Goal: Task Accomplishment & Management: Use online tool/utility

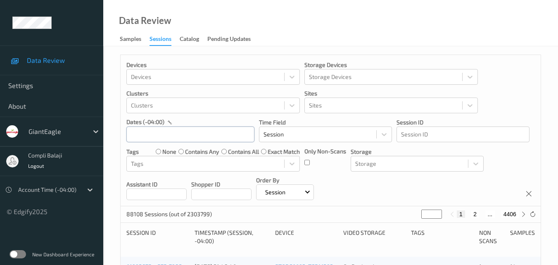
click at [206, 132] on input "text" at bounding box center [190, 134] width 128 height 16
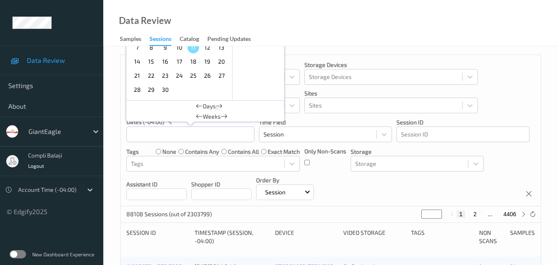
click at [152, 50] on span "8" at bounding box center [151, 48] width 12 height 12
click at [153, 47] on span "8" at bounding box center [151, 48] width 12 height 12
type input "[DATE] 00:00 -> [DATE] 23:59"
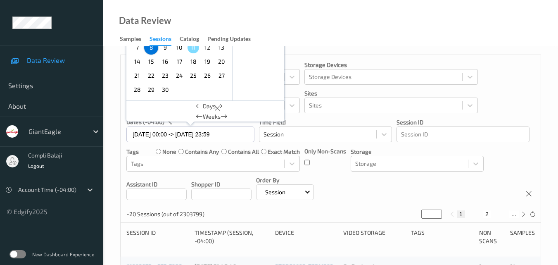
click at [456, 43] on div "Data Review Samples Sessions Catalog Pending Updates" at bounding box center [330, 23] width 454 height 46
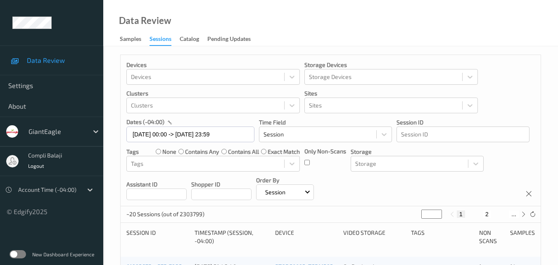
click at [293, 28] on div "Data Review Samples Sessions Catalog Pending Updates" at bounding box center [330, 23] width 454 height 46
click at [221, 161] on div at bounding box center [205, 163] width 149 height 10
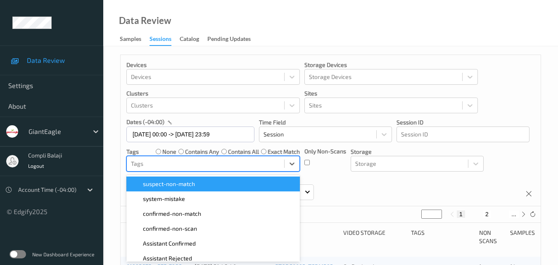
click at [510, 77] on div "Devices Devices Storage Devices Storage Devices Clusters Clusters Sites Sites d…" at bounding box center [331, 130] width 420 height 151
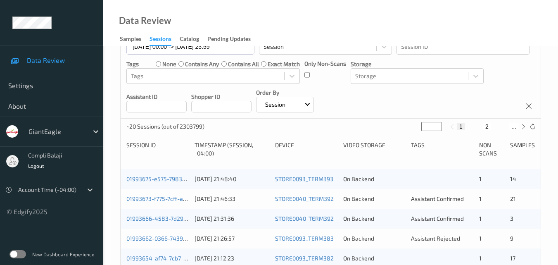
scroll to position [41, 0]
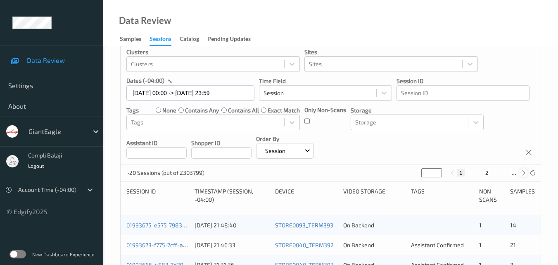
click at [522, 171] on icon at bounding box center [523, 173] width 6 height 6
type input "*"
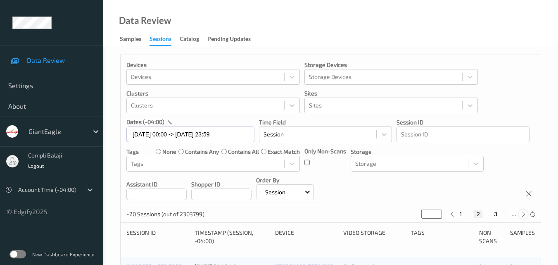
click at [522, 171] on div "Devices Devices Storage Devices Storage Devices Clusters Clusters Sites Sites d…" at bounding box center [331, 130] width 420 height 151
click at [523, 213] on icon at bounding box center [523, 214] width 6 height 6
type input "*"
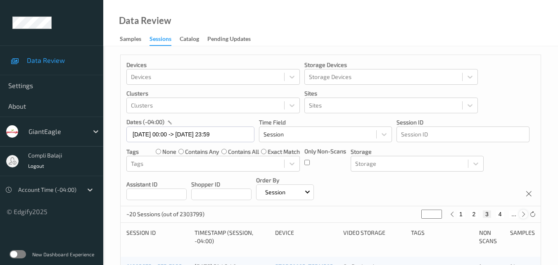
click at [523, 213] on icon at bounding box center [523, 214] width 6 height 6
type input "*"
click at [523, 213] on icon at bounding box center [523, 214] width 6 height 6
type input "*"
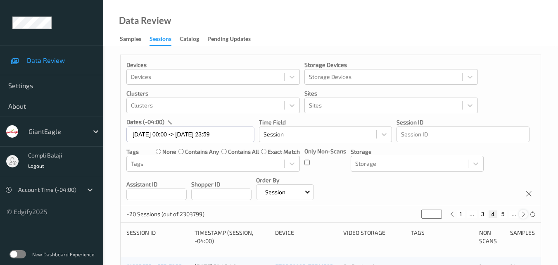
type input "*"
click at [523, 213] on icon at bounding box center [523, 214] width 6 height 6
type input "*"
click at [523, 213] on icon at bounding box center [523, 214] width 6 height 6
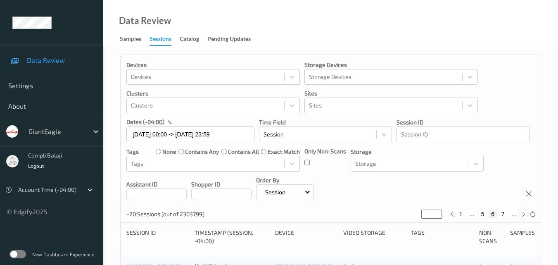
type input "*"
click at [523, 213] on icon at bounding box center [523, 214] width 6 height 6
type input "*"
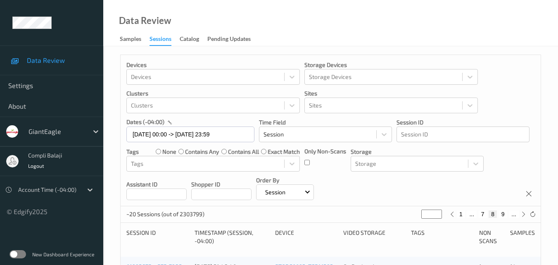
click at [484, 214] on button "7" at bounding box center [482, 213] width 8 height 7
type input "*"
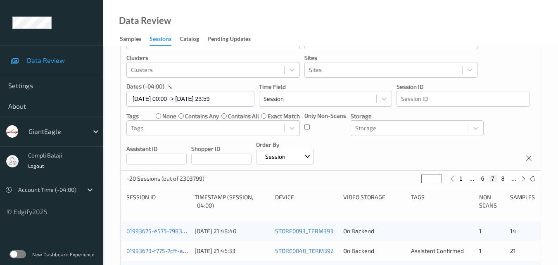
scroll to position [83, 0]
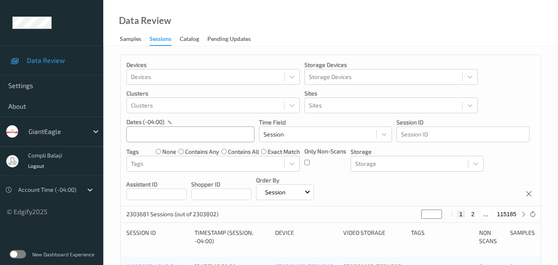
click at [214, 134] on input "text" at bounding box center [190, 134] width 128 height 16
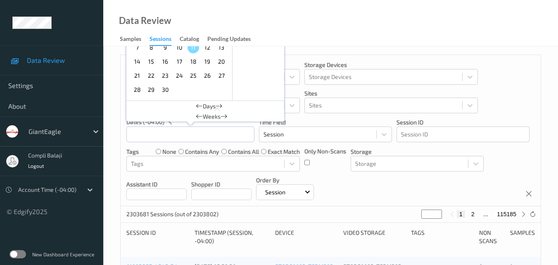
click at [154, 49] on span "8" at bounding box center [151, 48] width 12 height 12
type input "[DATE] 00:00 -> [DATE] 23:59"
click at [515, 98] on div "Devices Devices Storage Devices Storage Devices Clusters Clusters Sites Sites d…" at bounding box center [331, 130] width 420 height 151
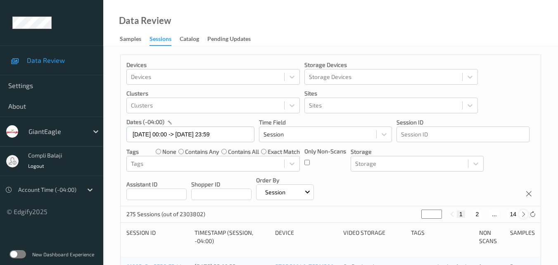
click at [521, 216] on icon at bounding box center [523, 214] width 6 height 6
type input "*"
click at [521, 216] on icon at bounding box center [523, 214] width 6 height 6
type input "*"
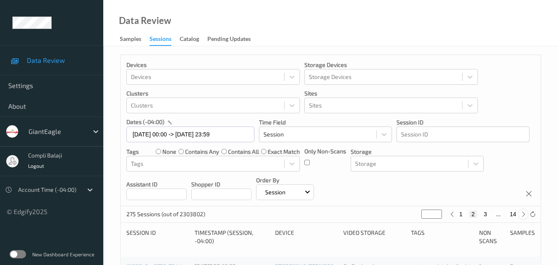
type input "*"
click at [521, 216] on icon at bounding box center [523, 214] width 6 height 6
type input "*"
click at [521, 216] on icon at bounding box center [523, 214] width 6 height 6
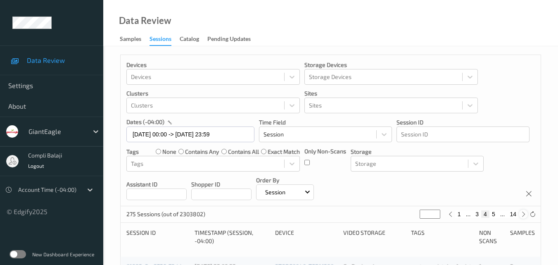
type input "*"
click at [521, 216] on icon at bounding box center [523, 214] width 6 height 6
type input "*"
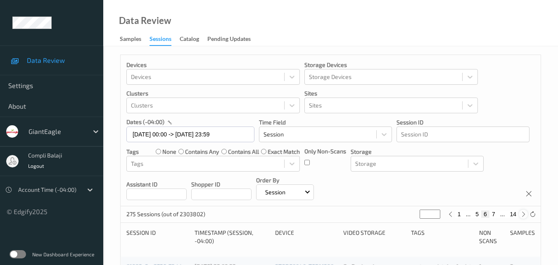
click at [521, 216] on icon at bounding box center [523, 214] width 6 height 6
type input "*"
click at [486, 213] on button "7" at bounding box center [485, 213] width 8 height 7
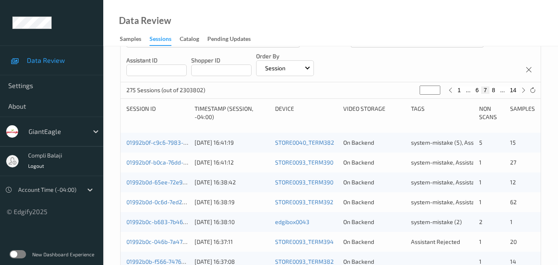
scroll to position [165, 0]
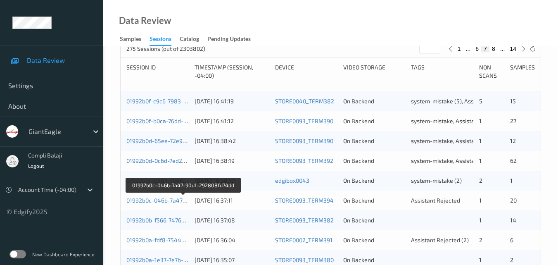
click at [177, 202] on link "01992b0c-046b-7a47-90d1-292808fd74dd" at bounding box center [182, 199] width 113 height 7
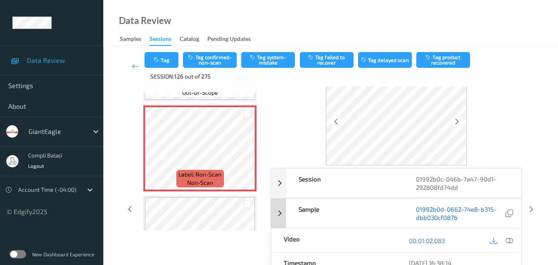
scroll to position [41, 0]
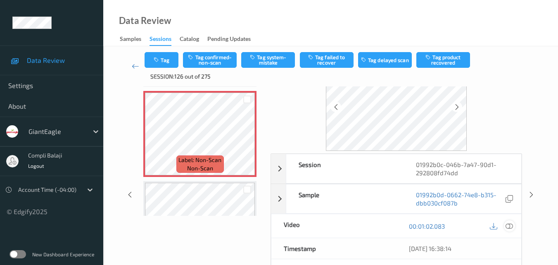
click at [510, 225] on icon at bounding box center [508, 225] width 7 height 7
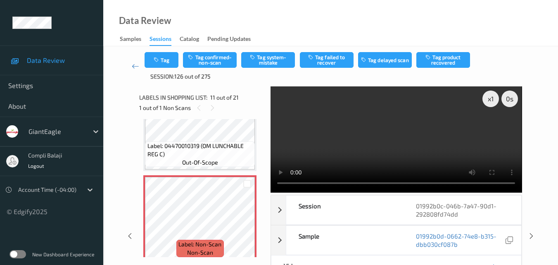
scroll to position [806, 0]
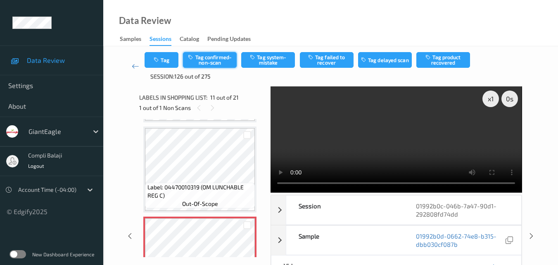
click at [208, 59] on button "Tag confirmed-non-scan" at bounding box center [210, 60] width 54 height 16
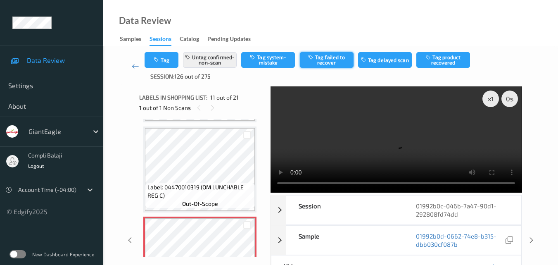
click at [334, 62] on button "Tag failed to recover" at bounding box center [327, 60] width 54 height 16
click at [132, 77] on link at bounding box center [135, 66] width 19 height 28
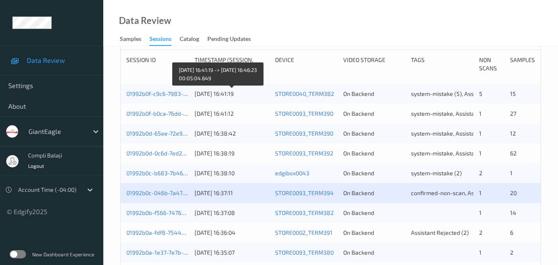
scroll to position [248, 0]
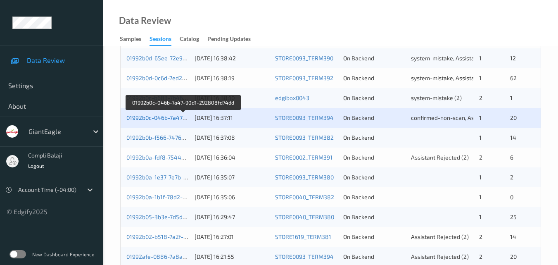
click at [172, 117] on link "01992b0c-046b-7a47-90d1-292808fd74dd" at bounding box center [182, 117] width 113 height 7
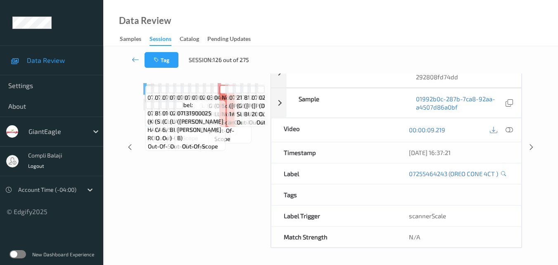
scroll to position [124, 0]
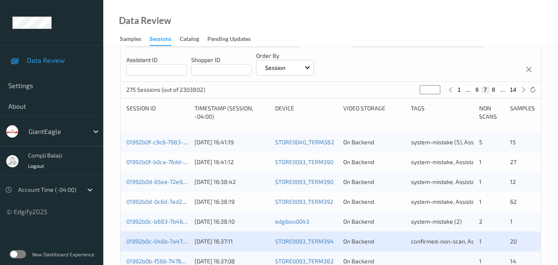
scroll to position [248, 0]
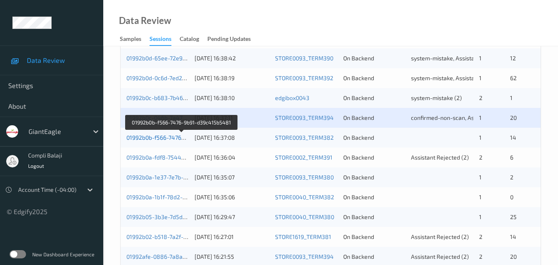
click at [170, 139] on link "01992b0b-f566-7476-9b91-d39c415b5481" at bounding box center [181, 137] width 111 height 7
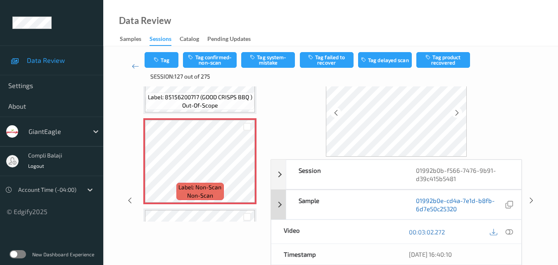
scroll to position [83, 0]
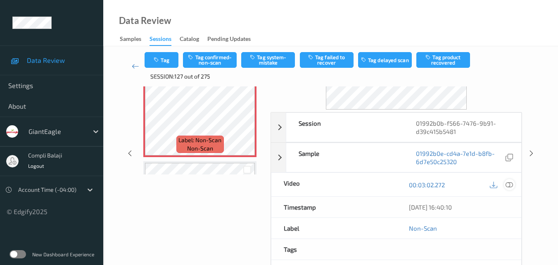
click at [505, 185] on icon at bounding box center [508, 183] width 7 height 7
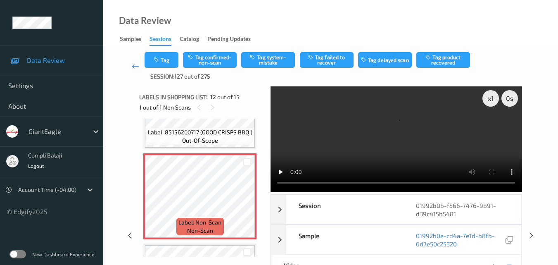
scroll to position [0, 0]
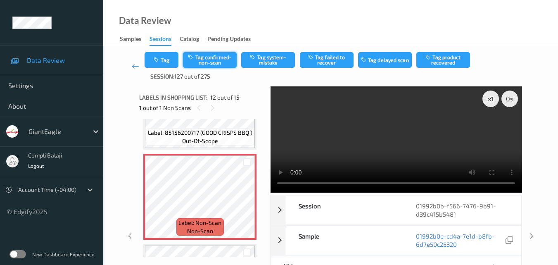
click at [203, 59] on button "Tag confirmed-non-scan" at bounding box center [210, 60] width 54 height 16
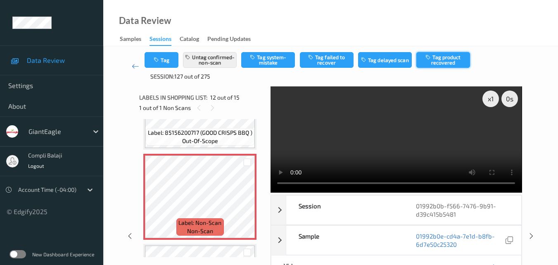
click at [439, 60] on button "Tag product recovered" at bounding box center [443, 60] width 54 height 16
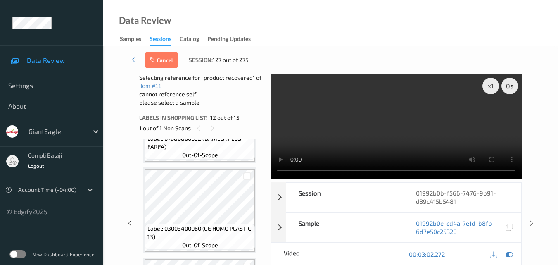
scroll to position [1124, 0]
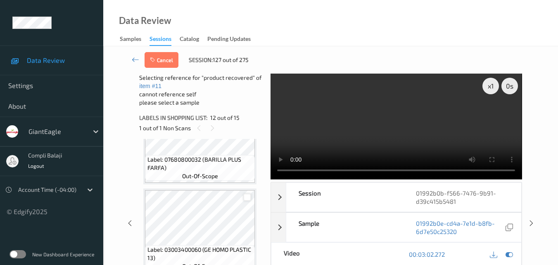
click at [249, 198] on div at bounding box center [247, 197] width 8 height 8
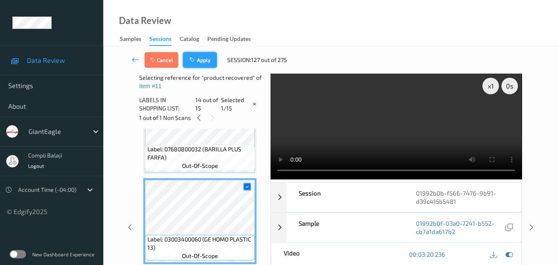
click at [204, 66] on button "Apply" at bounding box center [200, 60] width 34 height 16
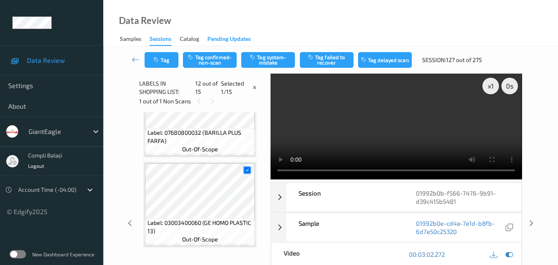
scroll to position [904, 0]
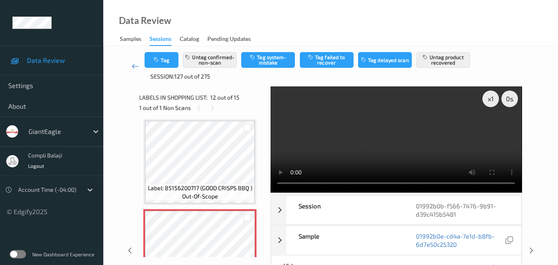
click at [134, 66] on icon at bounding box center [135, 66] width 7 height 8
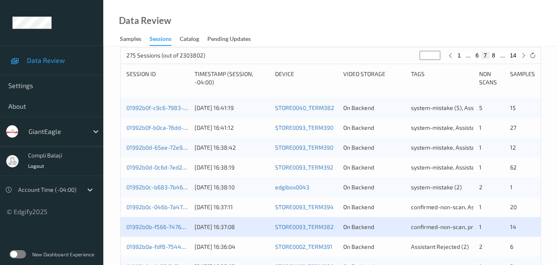
scroll to position [248, 0]
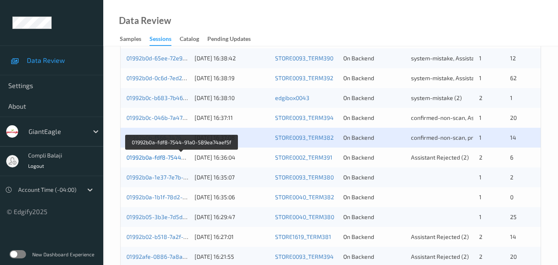
click at [165, 159] on link "01992b0a-fdf8-7544-91a0-589ea74aef5f" at bounding box center [181, 157] width 110 height 7
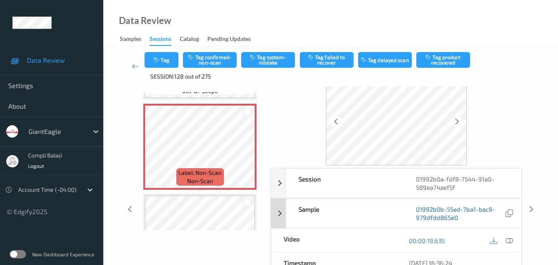
scroll to position [41, 0]
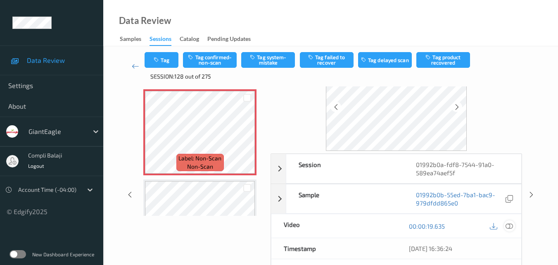
click at [512, 226] on icon at bounding box center [508, 225] width 7 height 7
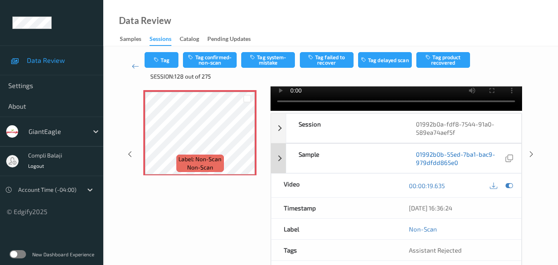
scroll to position [83, 0]
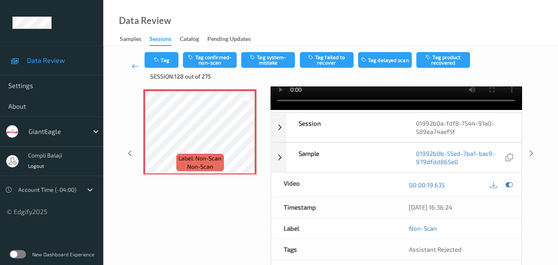
click at [509, 184] on icon at bounding box center [508, 184] width 7 height 7
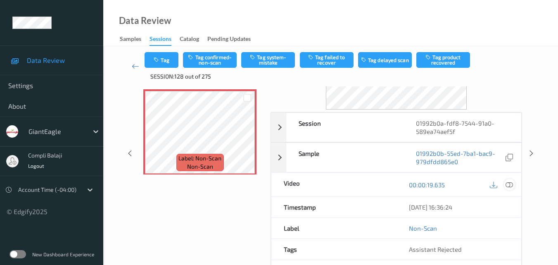
click at [511, 185] on icon at bounding box center [508, 183] width 7 height 7
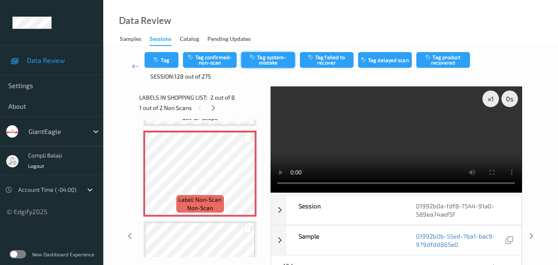
click at [282, 59] on button "Tag system-mistake" at bounding box center [268, 60] width 54 height 16
click at [168, 60] on button "Tag" at bounding box center [161, 60] width 34 height 16
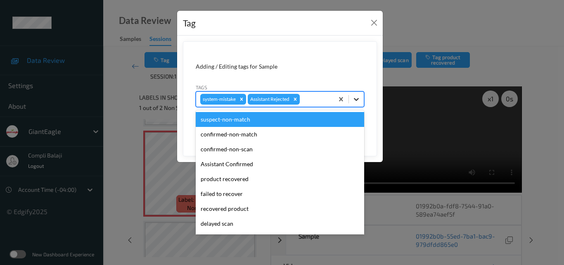
click at [359, 98] on icon at bounding box center [356, 99] width 8 height 8
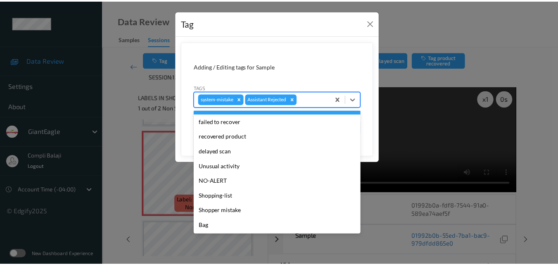
scroll to position [73, 0]
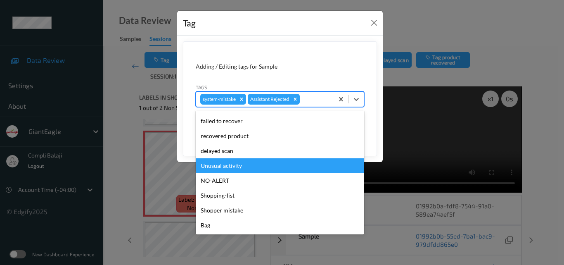
click at [225, 168] on div "Unusual activity" at bounding box center [280, 165] width 168 height 15
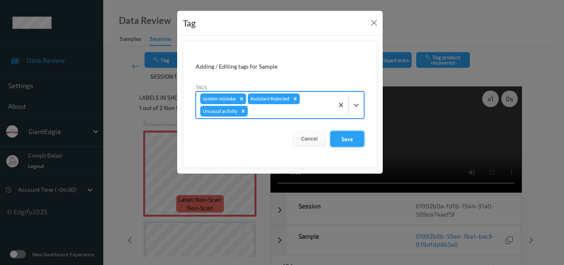
click at [346, 142] on button "Save" at bounding box center [347, 139] width 34 height 16
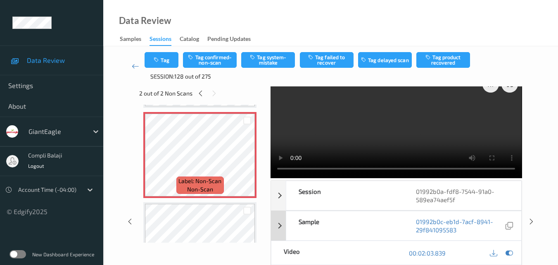
scroll to position [0, 0]
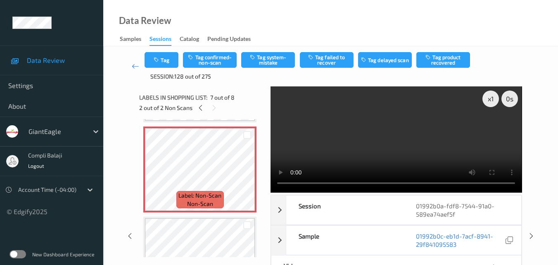
click at [382, 32] on div "Data Review Samples Sessions Catalog Pending Updates" at bounding box center [330, 23] width 454 height 46
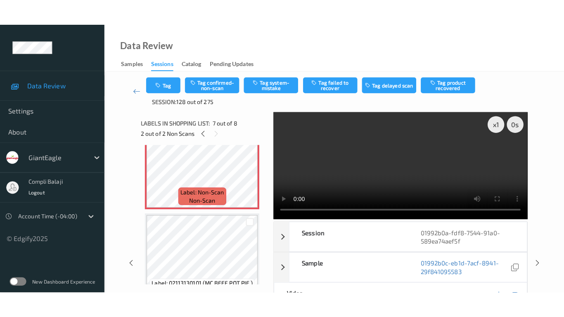
scroll to position [586, 0]
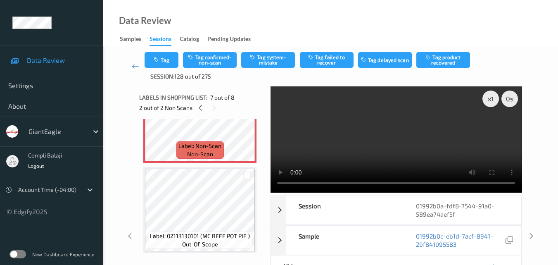
click at [379, 31] on div "Data Review Samples Sessions Catalog Pending Updates" at bounding box center [330, 23] width 454 height 46
click at [389, 31] on div "Data Review Samples Sessions Catalog Pending Updates" at bounding box center [330, 23] width 454 height 46
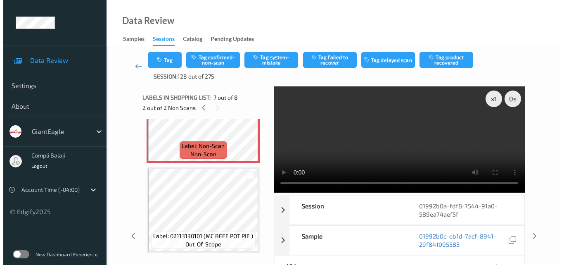
scroll to position [534, 0]
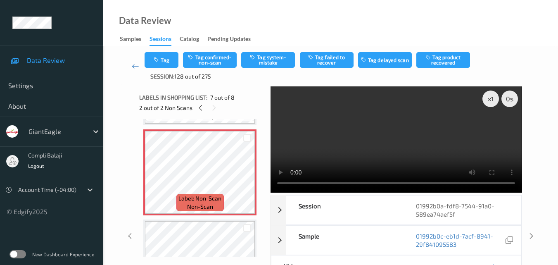
click at [392, 30] on div "Data Review Samples Sessions Catalog Pending Updates" at bounding box center [330, 23] width 454 height 46
click at [387, 33] on div "Data Review Samples Sessions Catalog Pending Updates" at bounding box center [330, 23] width 454 height 46
click at [264, 60] on button "Tag system-mistake" at bounding box center [268, 60] width 54 height 16
click at [276, 61] on button "Tag system-mistake" at bounding box center [268, 60] width 54 height 16
click at [273, 61] on button "Tag system-mistake" at bounding box center [268, 60] width 54 height 16
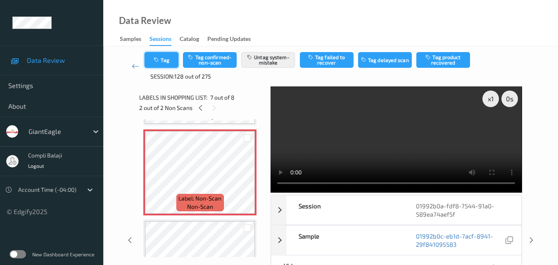
click at [164, 58] on button "Tag" at bounding box center [161, 60] width 34 height 16
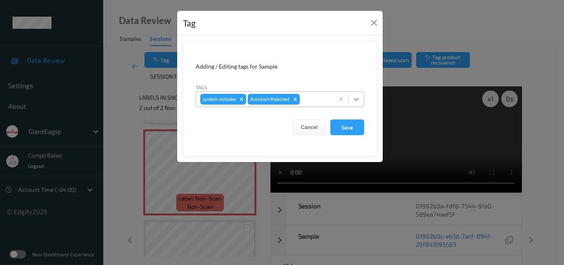
click at [357, 102] on icon at bounding box center [356, 99] width 8 height 8
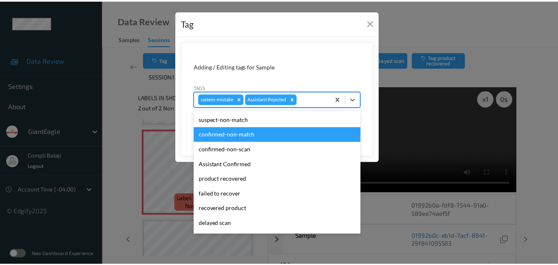
scroll to position [73, 0]
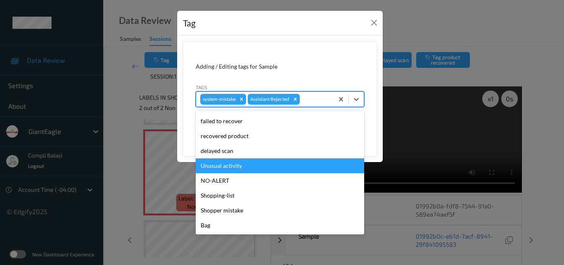
click at [237, 168] on div "Unusual activity" at bounding box center [280, 165] width 168 height 15
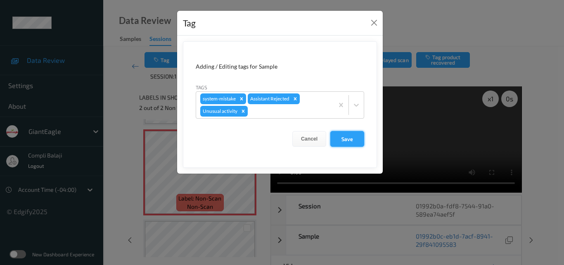
click at [344, 142] on button "Save" at bounding box center [347, 139] width 34 height 16
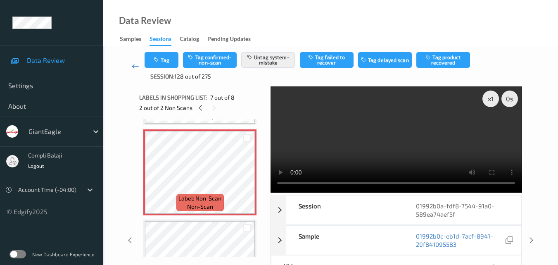
click at [135, 65] on icon at bounding box center [135, 66] width 7 height 8
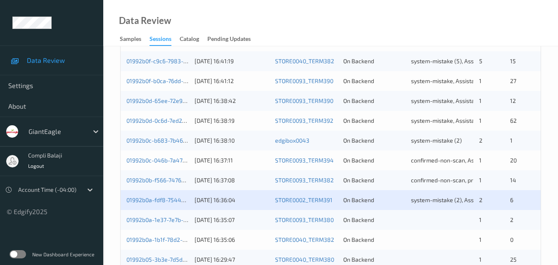
scroll to position [206, 0]
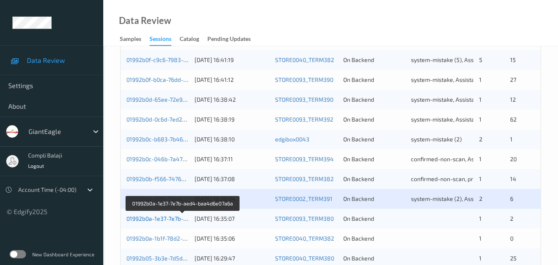
click at [167, 217] on link "01992b0a-1e37-7e7b-aed4-baa4d6e07a6a" at bounding box center [182, 218] width 113 height 7
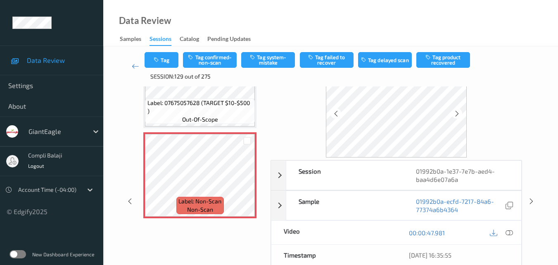
scroll to position [83, 0]
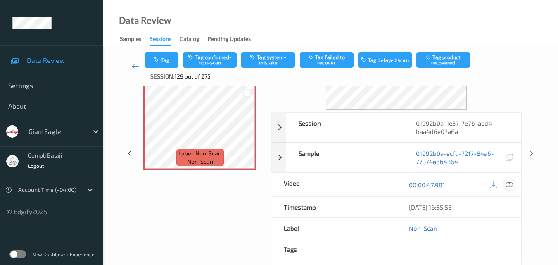
click at [510, 187] on icon at bounding box center [508, 183] width 7 height 7
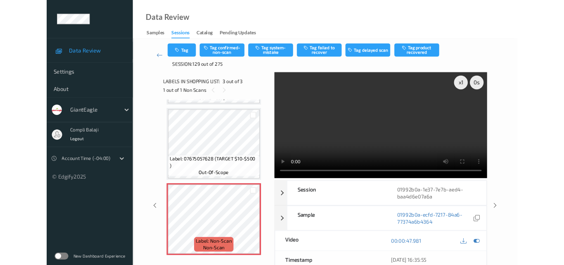
scroll to position [84, 0]
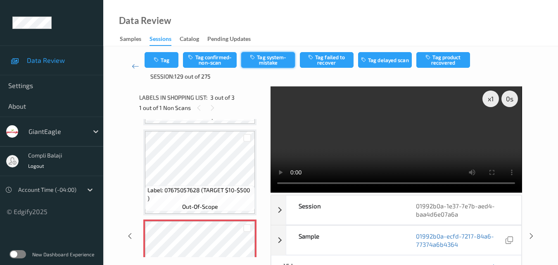
click at [274, 61] on button "Tag system-mistake" at bounding box center [268, 60] width 54 height 16
click at [167, 61] on button "Tag" at bounding box center [161, 60] width 34 height 16
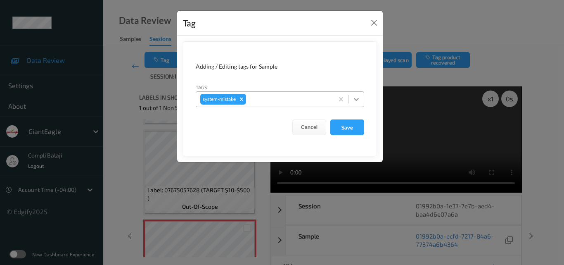
click at [357, 97] on icon at bounding box center [356, 99] width 8 height 8
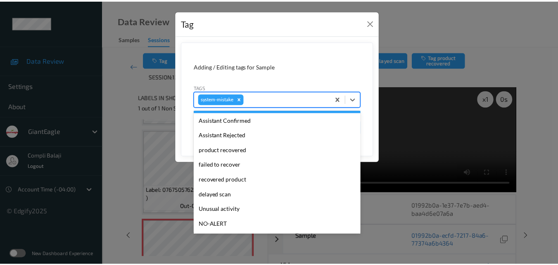
scroll to position [83, 0]
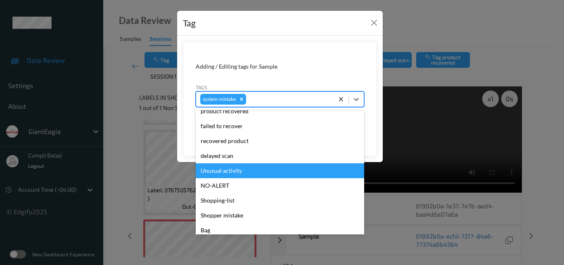
click at [238, 170] on div "Unusual activity" at bounding box center [280, 170] width 168 height 15
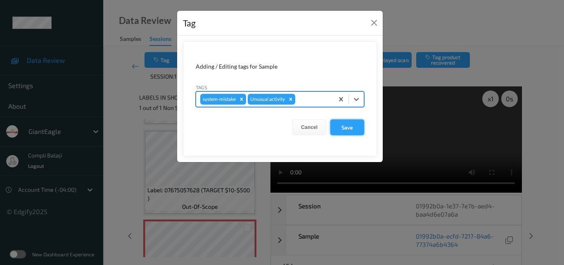
click at [348, 128] on button "Save" at bounding box center [347, 127] width 34 height 16
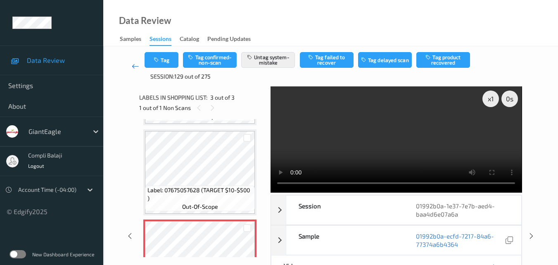
click at [136, 68] on icon at bounding box center [135, 66] width 7 height 8
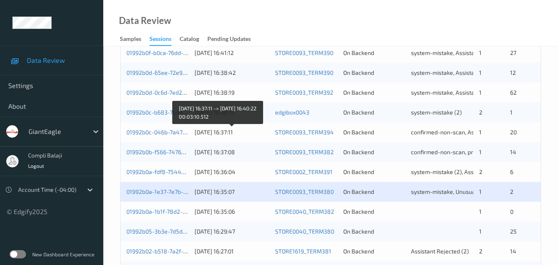
scroll to position [248, 0]
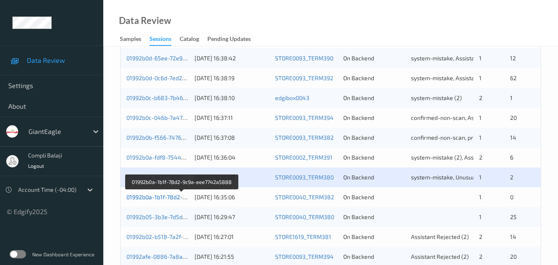
click at [160, 197] on link "01992b0a-1b1f-78d2-9c9a-eee7742a5888" at bounding box center [182, 196] width 112 height 7
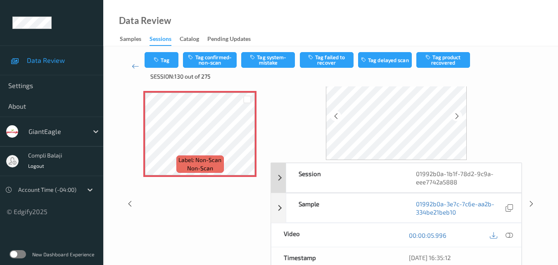
scroll to position [41, 0]
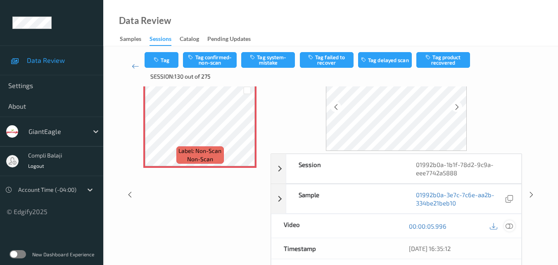
click at [513, 227] on div at bounding box center [508, 225] width 11 height 11
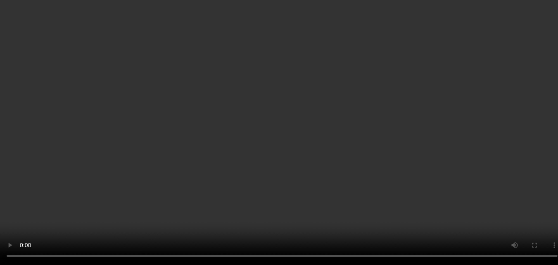
scroll to position [83, 0]
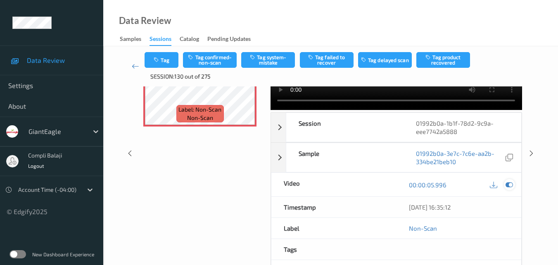
click at [511, 183] on icon at bounding box center [508, 184] width 7 height 7
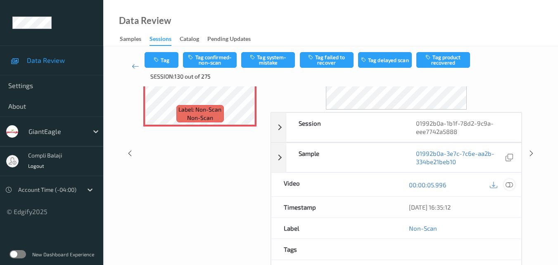
click at [508, 183] on icon at bounding box center [508, 183] width 7 height 7
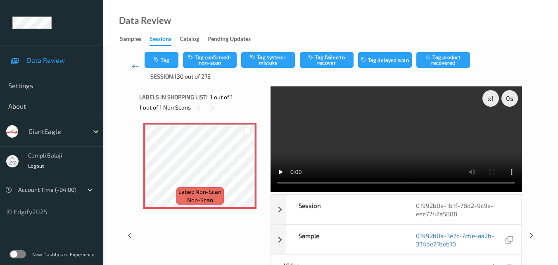
scroll to position [0, 0]
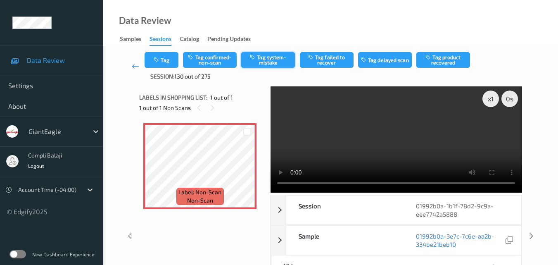
click at [278, 63] on button "Tag system-mistake" at bounding box center [268, 60] width 54 height 16
click at [375, 21] on div "Data Review Samples Sessions Catalog Pending Updates" at bounding box center [330, 23] width 454 height 46
click at [401, 28] on div "Data Review Samples Sessions Catalog Pending Updates" at bounding box center [330, 23] width 454 height 46
click at [275, 60] on button "Tag system-mistake" at bounding box center [268, 60] width 54 height 16
click at [132, 66] on icon at bounding box center [135, 66] width 7 height 8
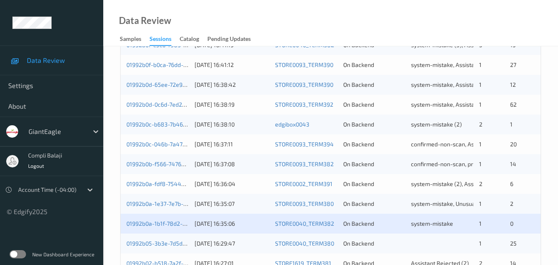
scroll to position [248, 0]
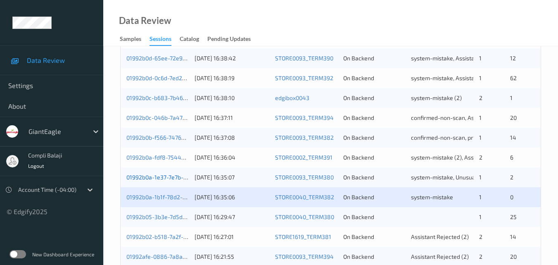
click at [174, 176] on link "01992b0a-1e37-7e7b-aed4-baa4d6e07a6a" at bounding box center [182, 176] width 113 height 7
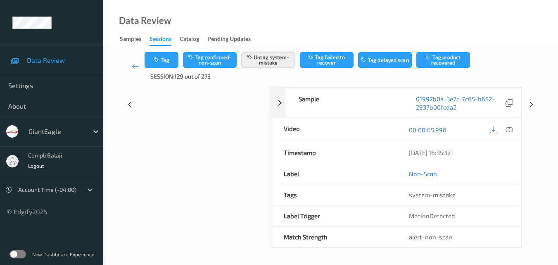
scroll to position [132, 0]
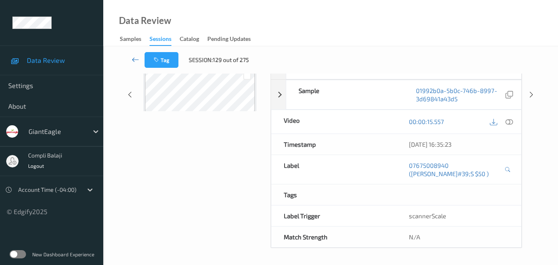
click at [132, 60] on icon at bounding box center [135, 59] width 7 height 8
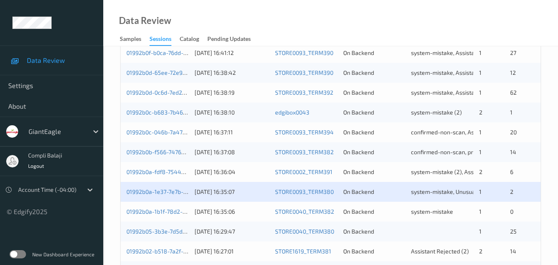
scroll to position [248, 0]
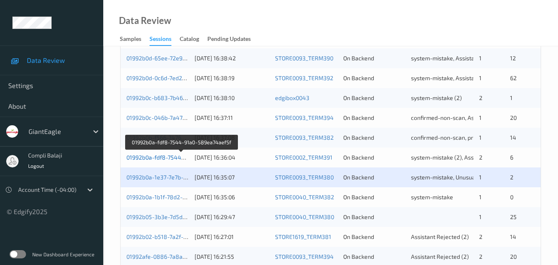
click at [164, 160] on link "01992b0a-fdf8-7544-91a0-589ea74aef5f" at bounding box center [181, 157] width 110 height 7
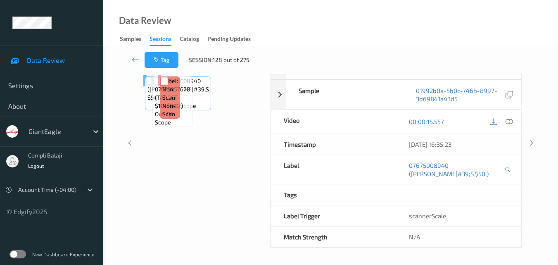
scroll to position [132, 0]
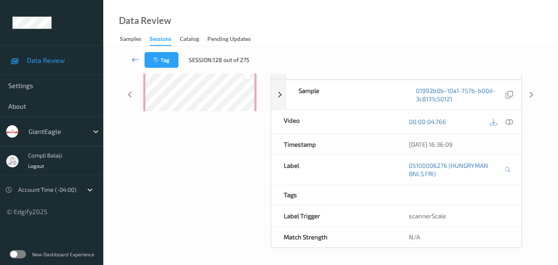
click at [135, 61] on icon at bounding box center [135, 59] width 7 height 8
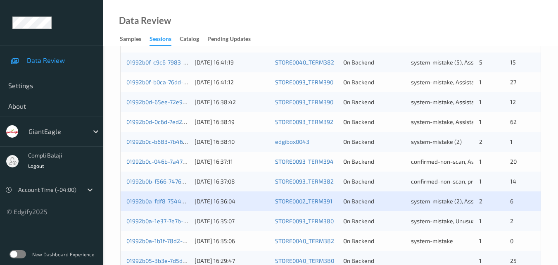
scroll to position [248, 0]
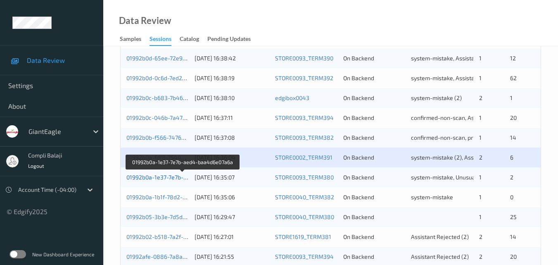
click at [167, 178] on link "01992b0a-1e37-7e7b-aed4-baa4d6e07a6a" at bounding box center [182, 176] width 113 height 7
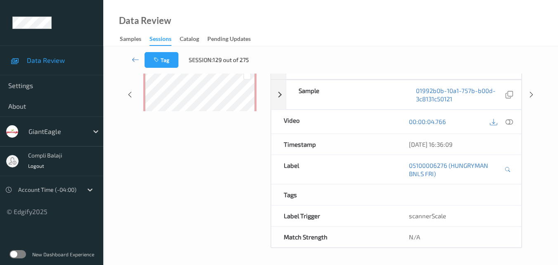
scroll to position [132, 0]
click at [133, 60] on icon at bounding box center [135, 59] width 7 height 8
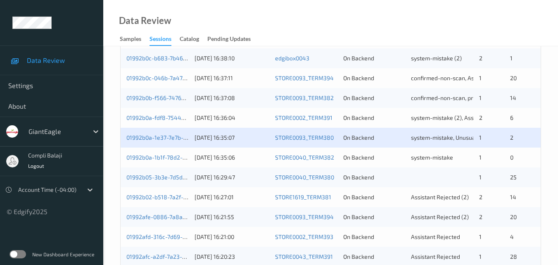
scroll to position [289, 0]
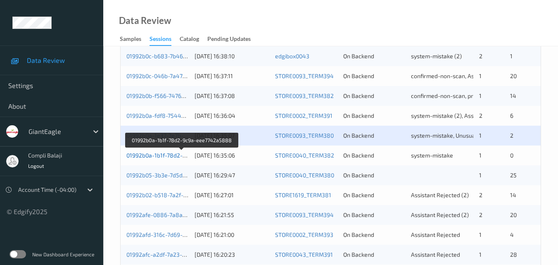
click at [149, 157] on link "01992b0a-1b1f-78d2-9c9a-eee7742a5888" at bounding box center [182, 154] width 112 height 7
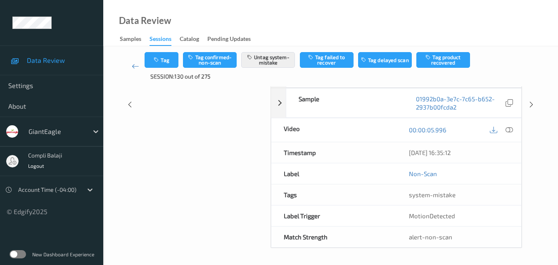
scroll to position [125, 0]
click at [132, 66] on icon at bounding box center [135, 66] width 7 height 8
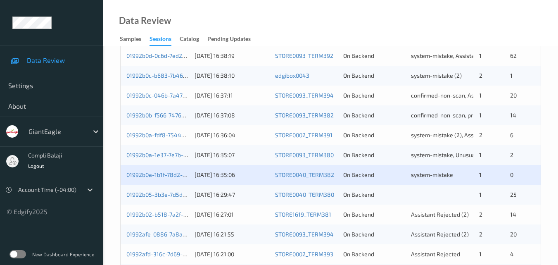
scroll to position [289, 0]
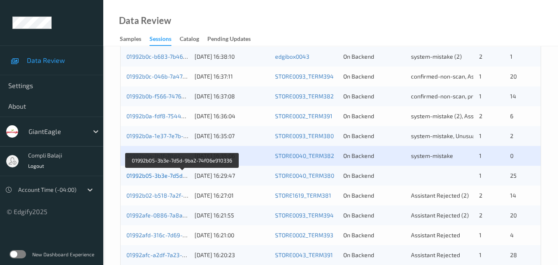
click at [166, 176] on link "01992b05-3b3e-7d5d-9ba2-74f06e910336" at bounding box center [181, 175] width 111 height 7
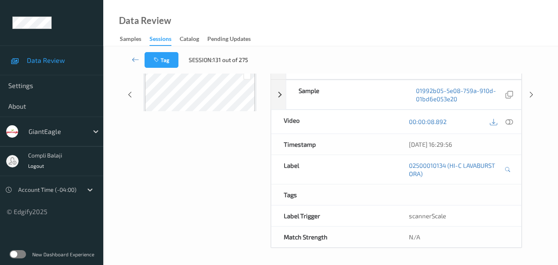
scroll to position [132, 0]
click at [130, 59] on link at bounding box center [135, 60] width 19 height 16
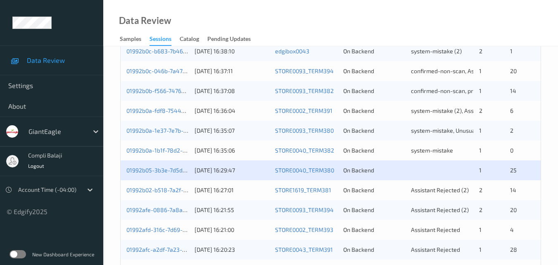
scroll to position [330, 0]
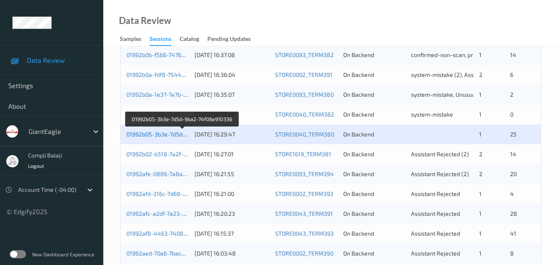
click at [157, 134] on link "01992b05-3b3e-7d5d-9ba2-74f06e910336" at bounding box center [181, 133] width 111 height 7
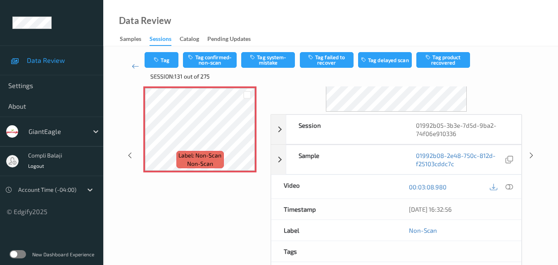
scroll to position [83, 0]
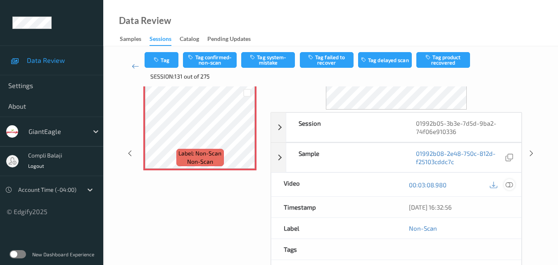
click at [508, 187] on icon at bounding box center [508, 183] width 7 height 7
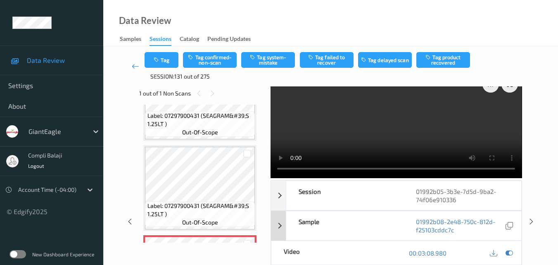
scroll to position [0, 0]
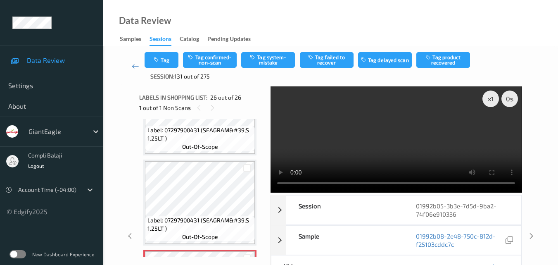
click at [388, 38] on div "Data Review Samples Sessions Catalog Pending Updates" at bounding box center [330, 23] width 454 height 46
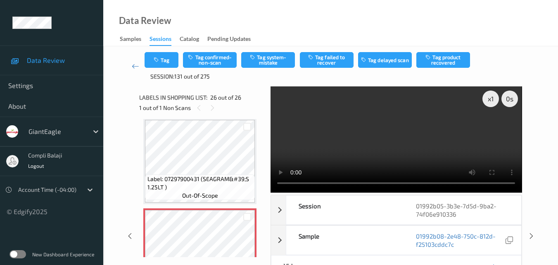
scroll to position [2153, 0]
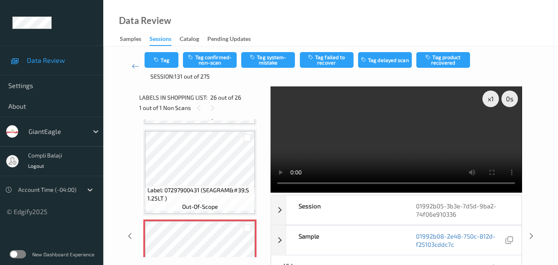
click at [268, 69] on div "Tag Tag confirmed-non-scan Tag system-mistake Tag failed to recover Tag delayed…" at bounding box center [330, 66] width 372 height 28
click at [276, 60] on button "Tag system-mistake" at bounding box center [268, 60] width 54 height 16
click at [135, 65] on icon at bounding box center [135, 66] width 7 height 8
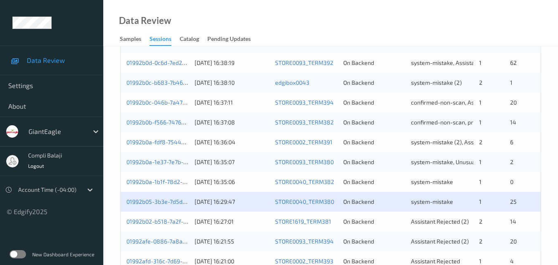
scroll to position [330, 0]
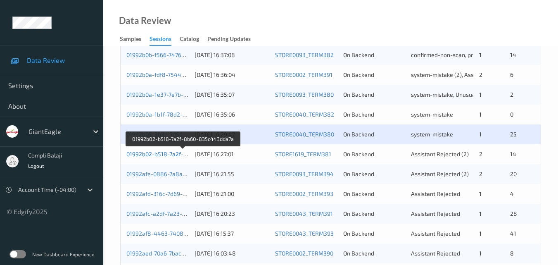
click at [162, 156] on link "01992b02-b518-7a2f-8b60-835c443dda7a" at bounding box center [182, 153] width 113 height 7
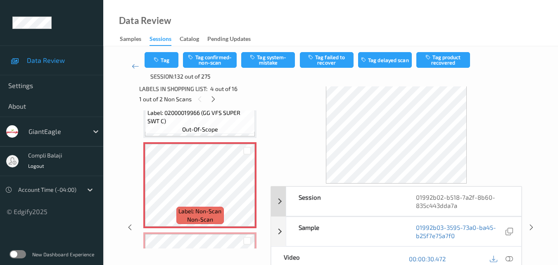
scroll to position [50, 0]
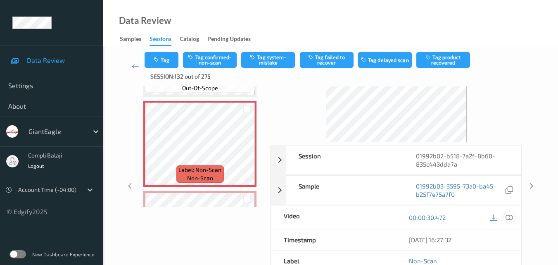
click at [510, 216] on icon at bounding box center [508, 216] width 7 height 7
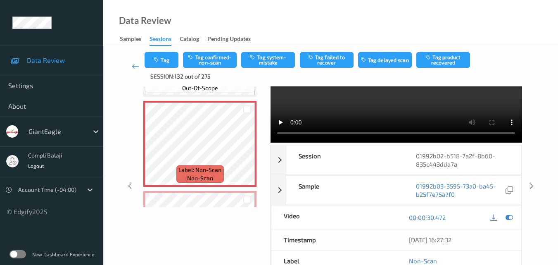
scroll to position [0, 0]
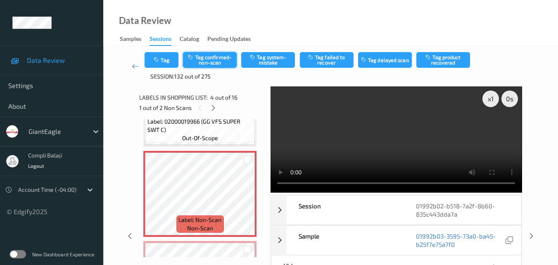
click at [214, 60] on button "Tag confirmed-non-scan" at bounding box center [210, 60] width 54 height 16
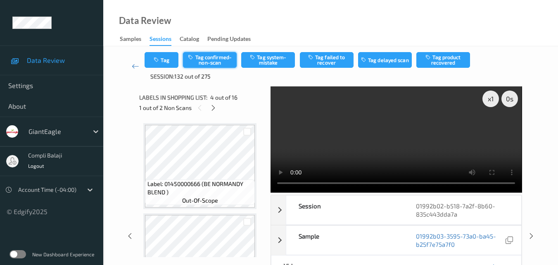
click at [217, 61] on button "Tag confirmed-non-scan" at bounding box center [210, 60] width 54 height 16
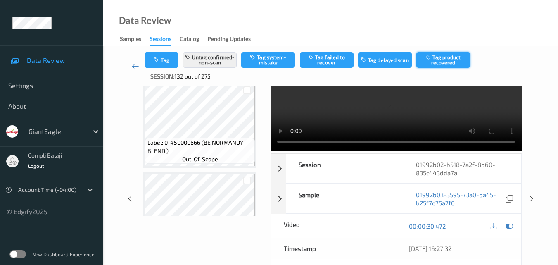
click at [441, 59] on button "Tag product recovered" at bounding box center [443, 60] width 54 height 16
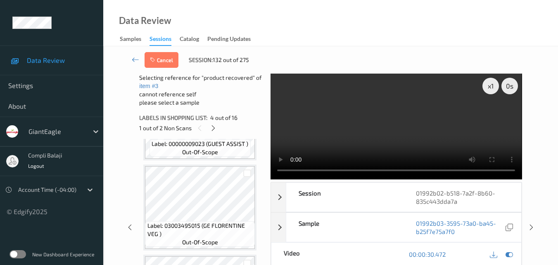
scroll to position [536, 0]
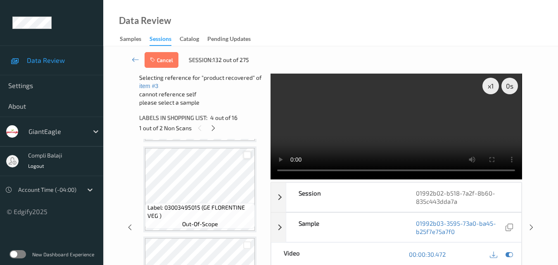
click at [246, 156] on div at bounding box center [247, 155] width 8 height 8
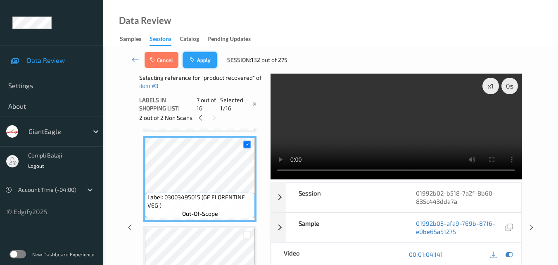
click at [200, 61] on button "Apply" at bounding box center [200, 60] width 34 height 16
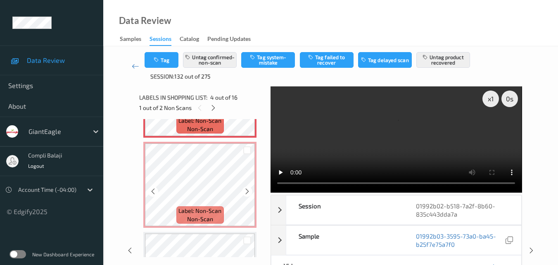
scroll to position [349, 0]
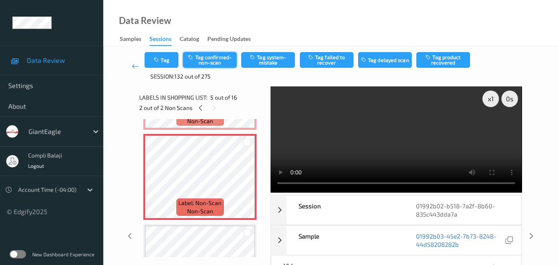
click at [213, 61] on button "Tag confirmed-non-scan" at bounding box center [210, 60] width 54 height 16
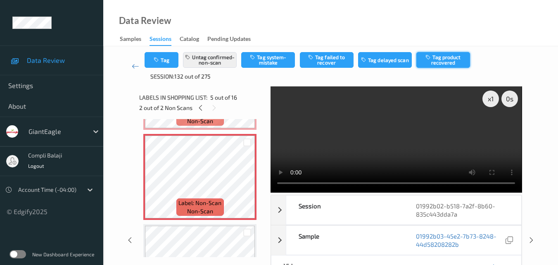
click at [450, 61] on button "Tag product recovered" at bounding box center [443, 60] width 54 height 16
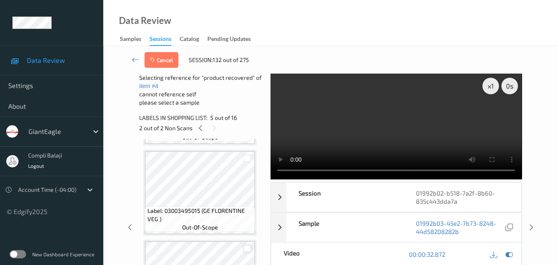
scroll to position [514, 0]
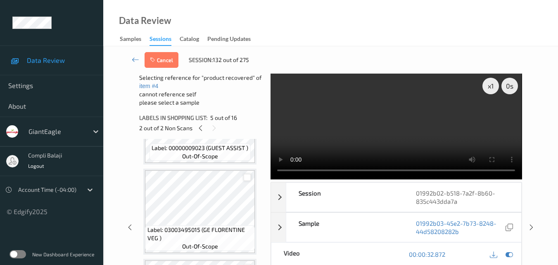
click at [247, 179] on div at bounding box center [247, 177] width 8 height 8
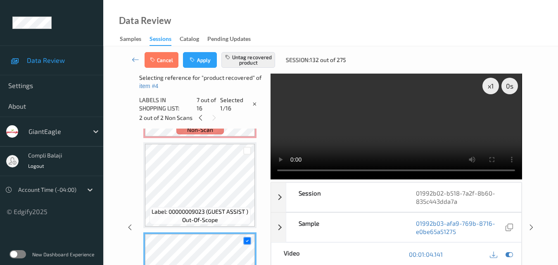
scroll to position [432, 0]
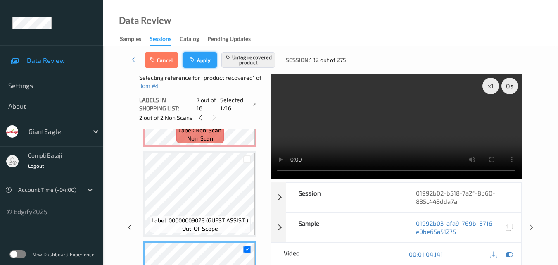
click at [199, 61] on button "Apply" at bounding box center [200, 60] width 34 height 16
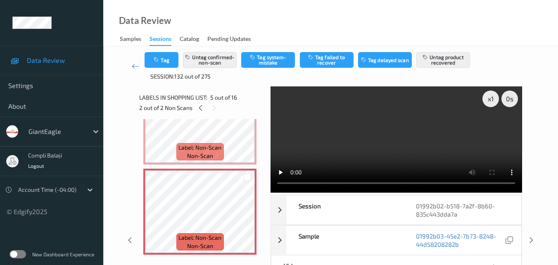
scroll to position [357, 0]
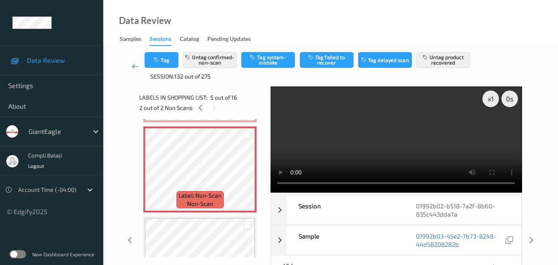
click at [136, 68] on icon at bounding box center [135, 66] width 7 height 8
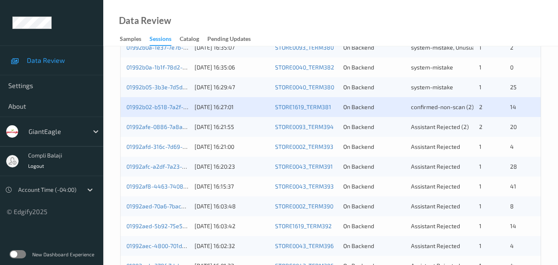
scroll to position [413, 0]
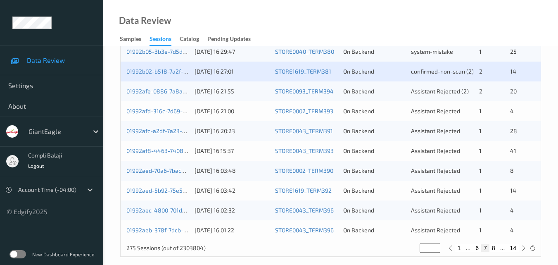
click at [158, 95] on div "01992afe-0886-7a8a-a406-c799a2a0f6aa" at bounding box center [157, 91] width 62 height 8
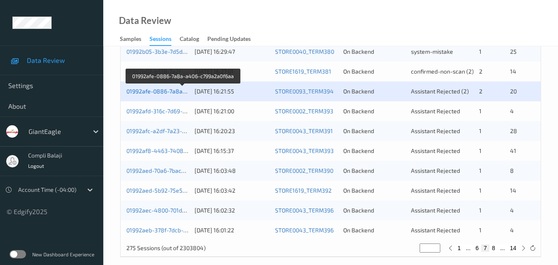
click at [160, 92] on link "01992afe-0886-7a8a-a406-c799a2a0f6aa" at bounding box center [182, 90] width 112 height 7
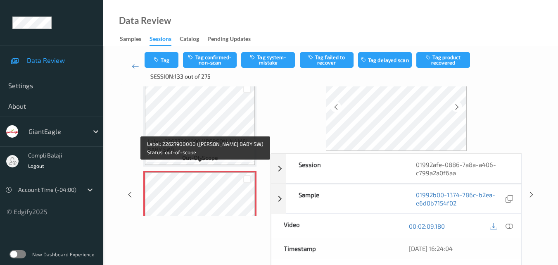
scroll to position [1365, 0]
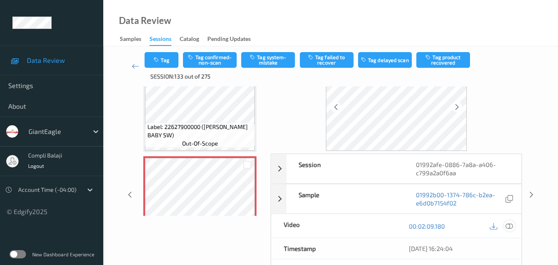
click at [512, 228] on icon at bounding box center [508, 225] width 7 height 7
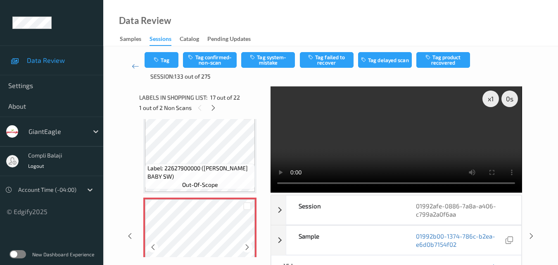
scroll to position [1406, 0]
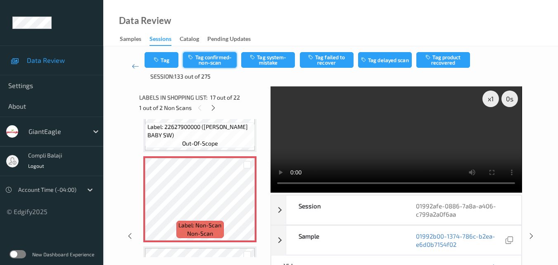
click at [219, 64] on button "Tag confirmed-non-scan" at bounding box center [210, 60] width 54 height 16
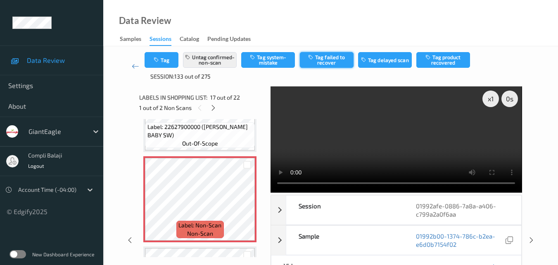
click at [337, 60] on button "Tag failed to recover" at bounding box center [327, 60] width 54 height 16
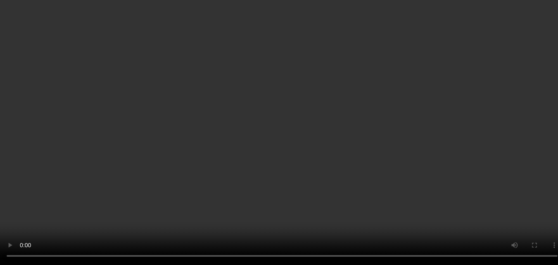
scroll to position [41, 0]
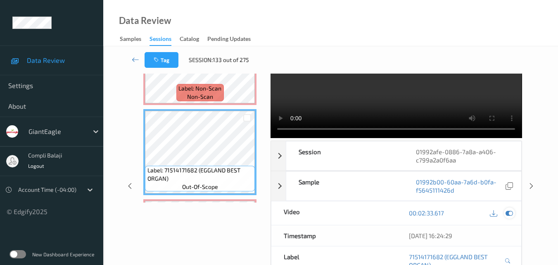
click at [510, 213] on icon at bounding box center [508, 212] width 7 height 7
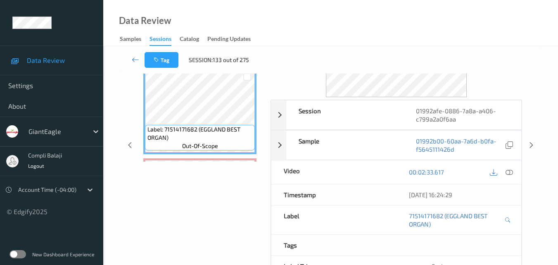
scroll to position [83, 0]
click at [510, 172] on icon at bounding box center [508, 171] width 7 height 7
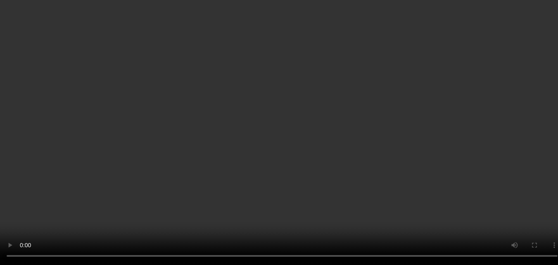
scroll to position [1557, 0]
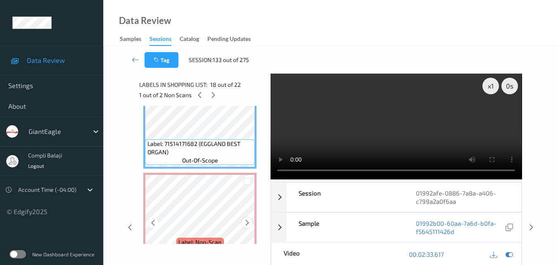
click at [248, 221] on icon at bounding box center [246, 222] width 7 height 7
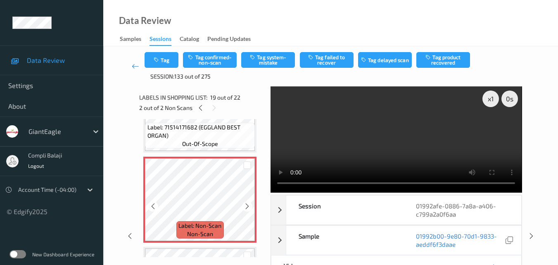
scroll to position [1598, 0]
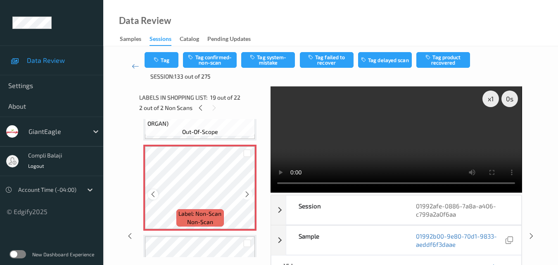
click at [153, 193] on icon at bounding box center [152, 193] width 7 height 7
click at [151, 194] on icon at bounding box center [152, 193] width 7 height 7
click at [274, 60] on button "Tag system-mistake" at bounding box center [268, 60] width 54 height 16
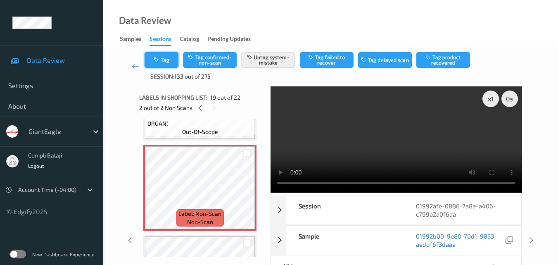
click at [168, 61] on button "Tag" at bounding box center [161, 60] width 34 height 16
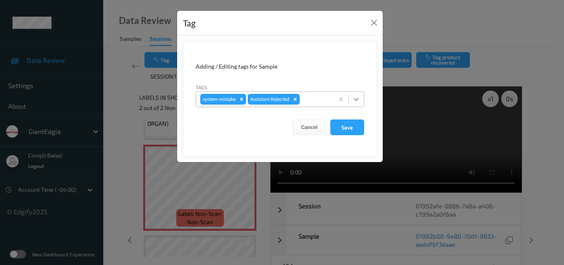
click at [357, 97] on icon at bounding box center [356, 99] width 8 height 8
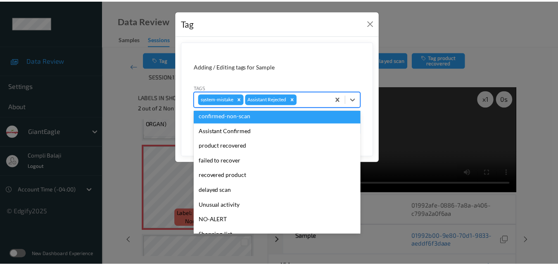
scroll to position [41, 0]
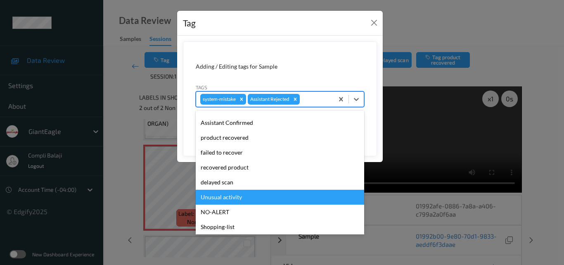
click at [222, 198] on div "Unusual activity" at bounding box center [280, 196] width 168 height 15
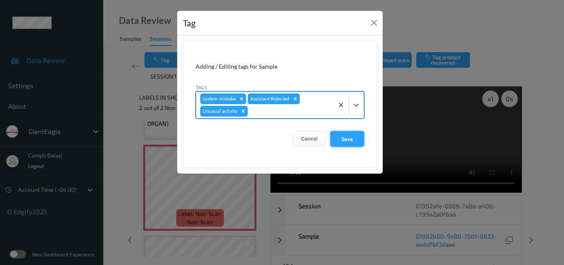
click at [353, 140] on button "Save" at bounding box center [347, 139] width 34 height 16
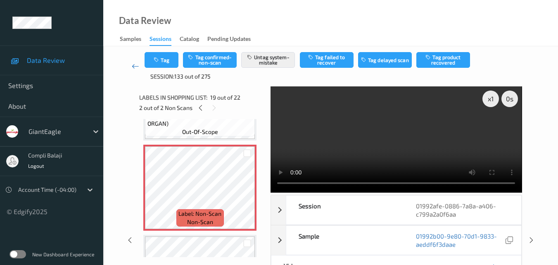
click at [136, 67] on icon at bounding box center [135, 66] width 7 height 8
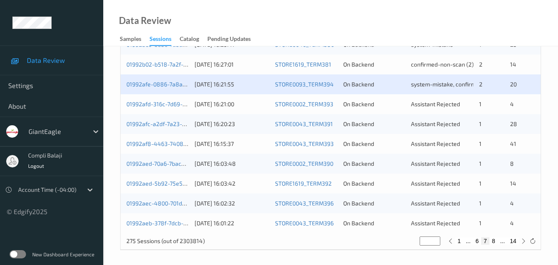
scroll to position [422, 0]
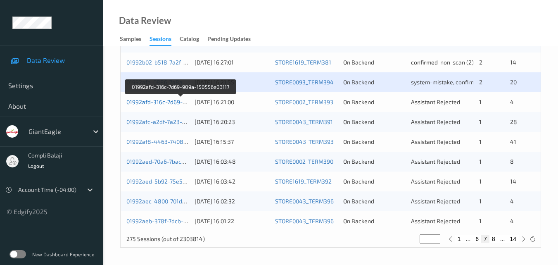
click at [159, 104] on link "01992afd-316c-7d69-909a-150556e03117" at bounding box center [180, 101] width 109 height 7
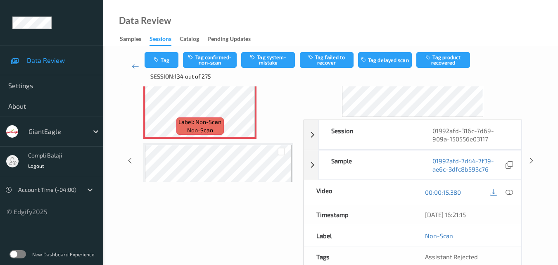
scroll to position [83, 0]
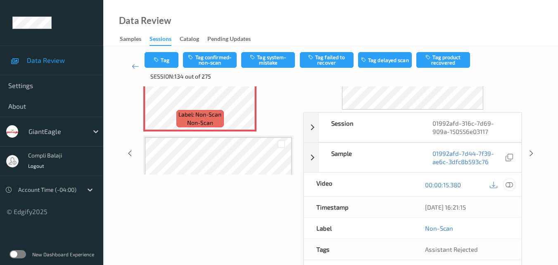
click at [509, 184] on icon at bounding box center [508, 183] width 7 height 7
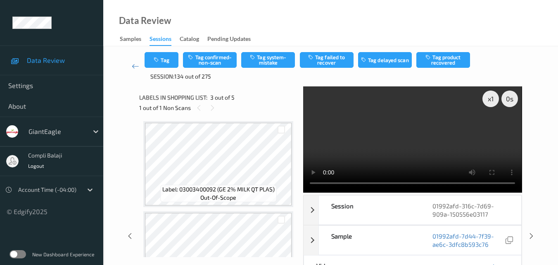
scroll to position [0, 0]
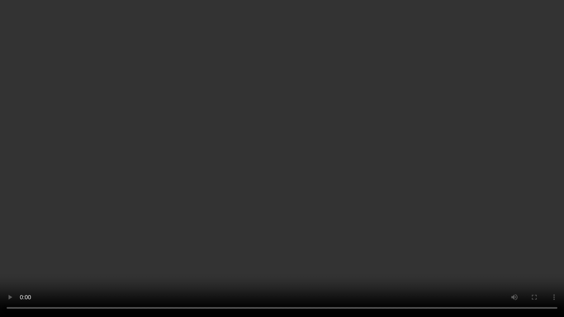
click at [521, 208] on video at bounding box center [282, 158] width 564 height 317
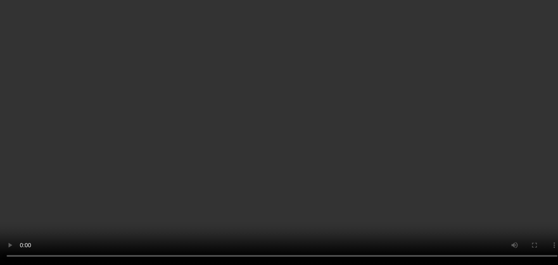
scroll to position [124, 0]
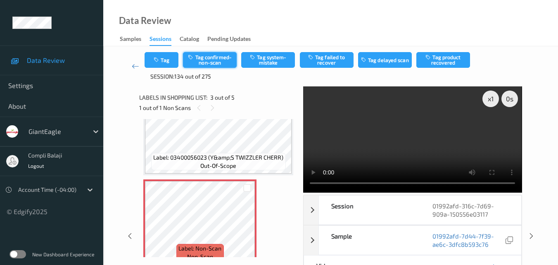
click at [211, 59] on button "Tag confirmed-non-scan" at bounding box center [210, 60] width 54 height 16
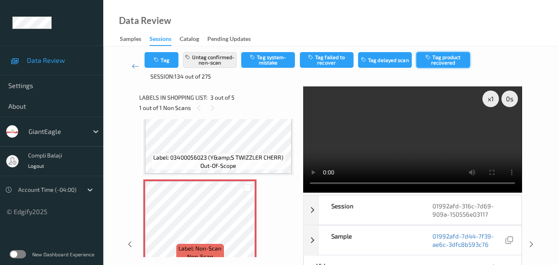
click at [438, 60] on button "Tag product recovered" at bounding box center [443, 60] width 54 height 16
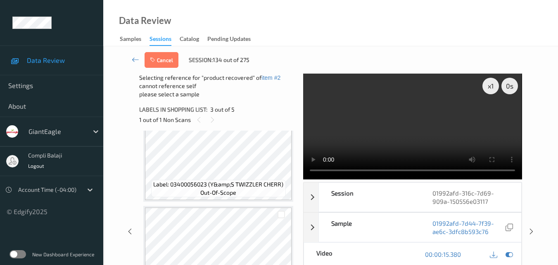
scroll to position [316, 0]
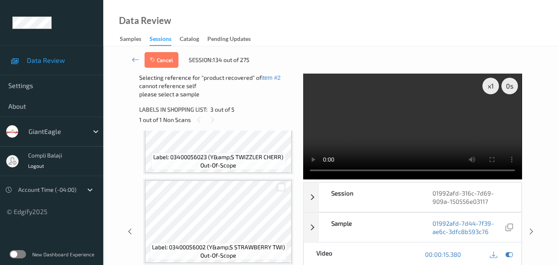
click at [284, 188] on div at bounding box center [281, 187] width 8 height 8
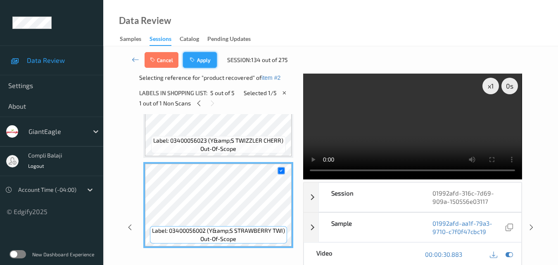
click at [199, 62] on button "Apply" at bounding box center [200, 60] width 34 height 16
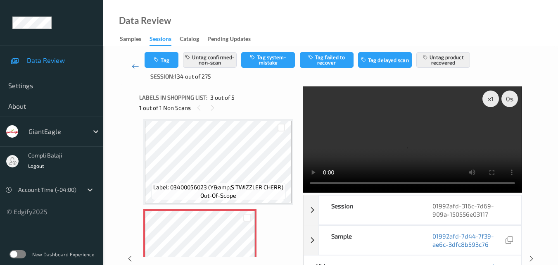
click at [135, 67] on icon at bounding box center [135, 66] width 7 height 8
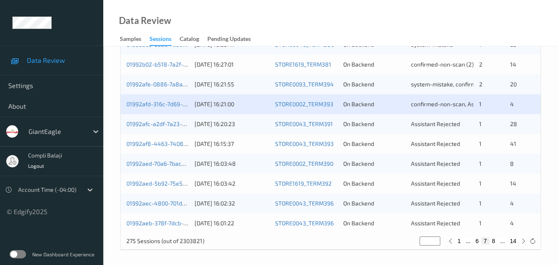
scroll to position [422, 0]
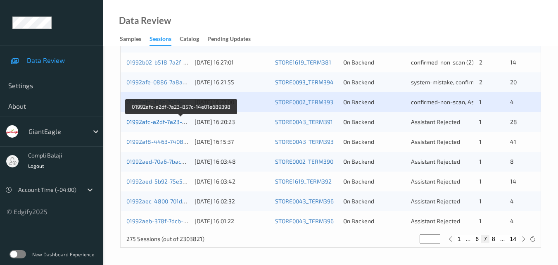
click at [163, 121] on link "01992afc-a2df-7a23-857c-14e01e689398" at bounding box center [181, 121] width 110 height 7
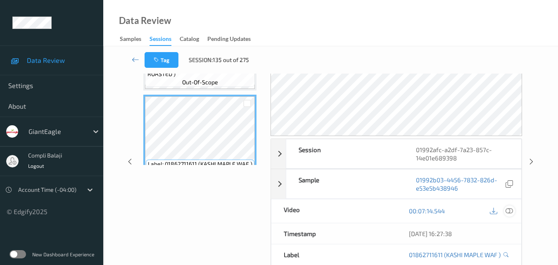
scroll to position [83, 0]
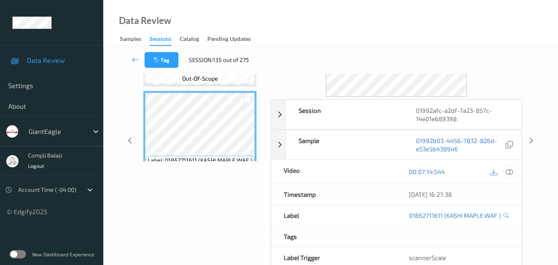
click at [509, 176] on div at bounding box center [508, 171] width 11 height 11
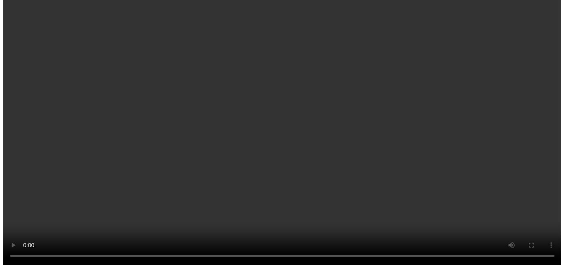
scroll to position [1893, 0]
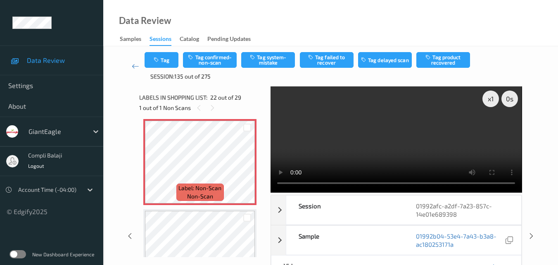
drag, startPoint x: 542, startPoint y: 184, endPoint x: 534, endPoint y: 187, distance: 8.7
click at [542, 184] on div "Tag Tag confirmed-non-scan Tag system-mistake Tag failed to recover Tag delayed…" at bounding box center [330, 223] width 454 height 355
click at [273, 61] on button "Tag system-mistake" at bounding box center [268, 60] width 54 height 16
click at [168, 59] on button "Tag" at bounding box center [161, 60] width 34 height 16
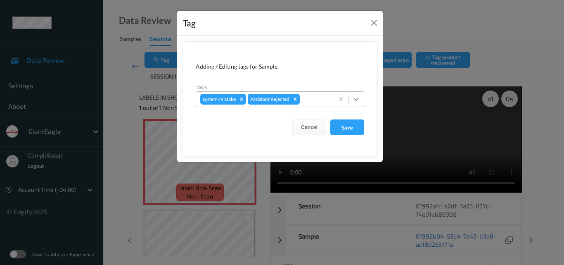
click at [354, 99] on icon at bounding box center [356, 99] width 8 height 8
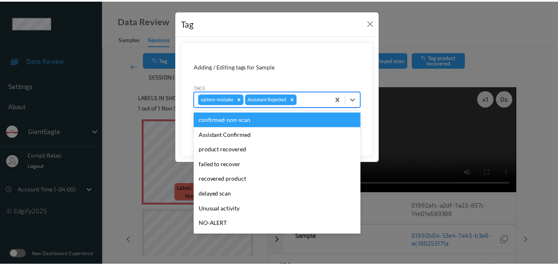
scroll to position [73, 0]
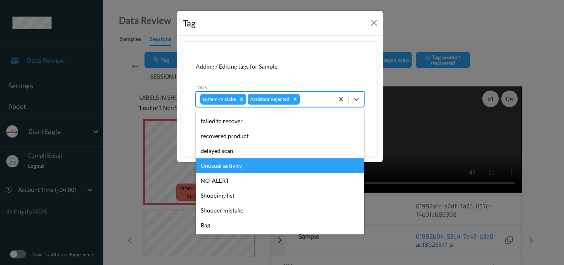
click at [241, 166] on div "Unusual activity" at bounding box center [280, 165] width 168 height 15
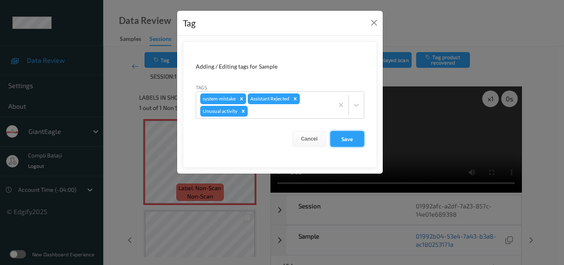
click at [352, 140] on button "Save" at bounding box center [347, 139] width 34 height 16
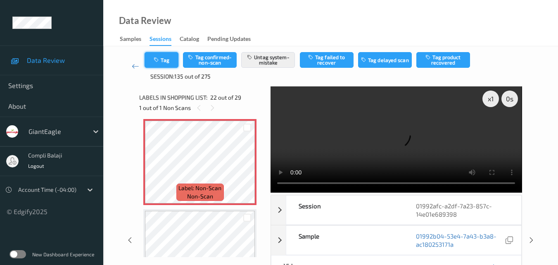
click at [165, 61] on button "Tag" at bounding box center [161, 60] width 34 height 16
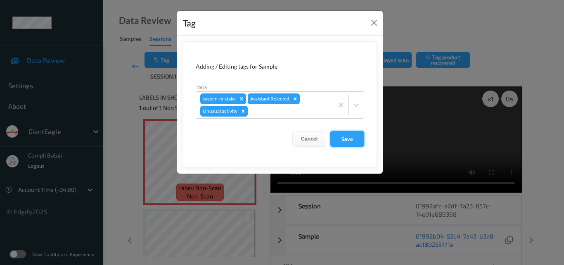
click at [352, 138] on button "Save" at bounding box center [347, 139] width 34 height 16
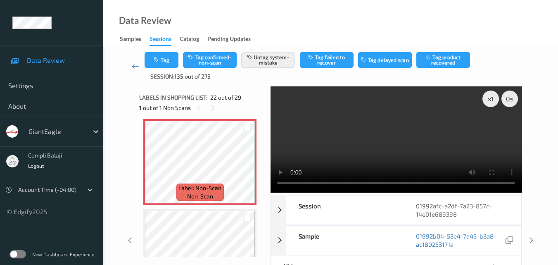
click at [134, 65] on icon at bounding box center [135, 66] width 7 height 8
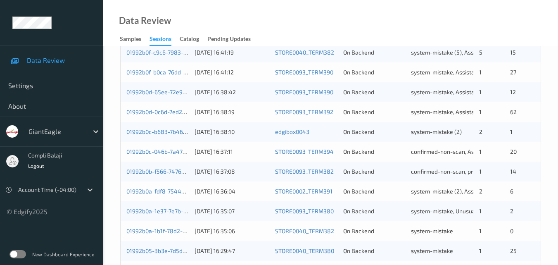
scroll to position [371, 0]
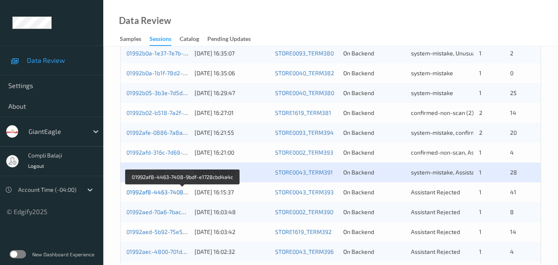
click at [167, 193] on link "01992af8-4463-7408-9bdf-e1728cbd4a4c" at bounding box center [182, 191] width 113 height 7
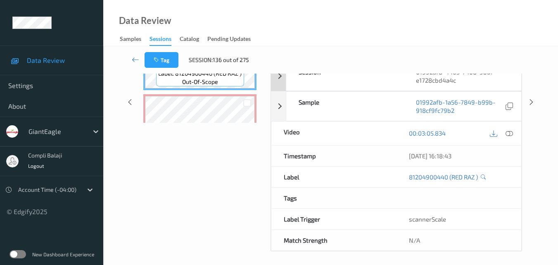
scroll to position [124, 0]
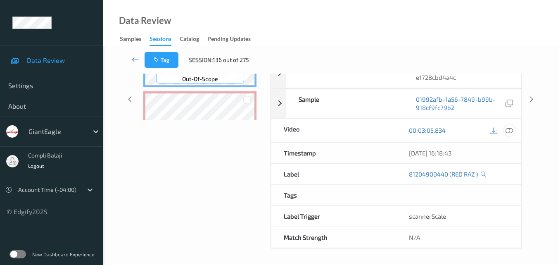
click at [507, 132] on icon at bounding box center [508, 129] width 7 height 7
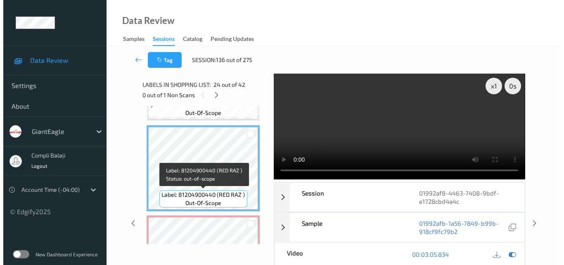
scroll to position [2136, 0]
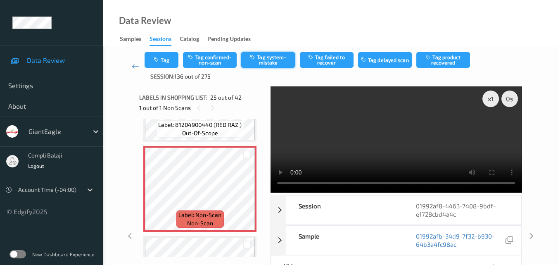
click at [268, 60] on button "Tag system-mistake" at bounding box center [268, 60] width 54 height 16
click at [167, 64] on button "Tag" at bounding box center [161, 60] width 34 height 16
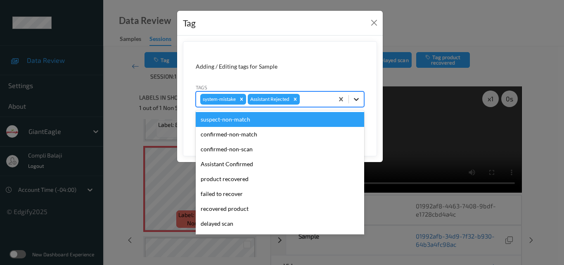
click at [358, 99] on icon at bounding box center [356, 99] width 5 height 3
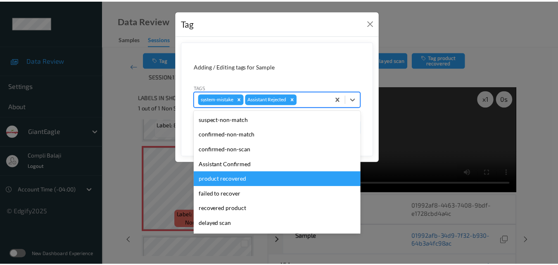
scroll to position [73, 0]
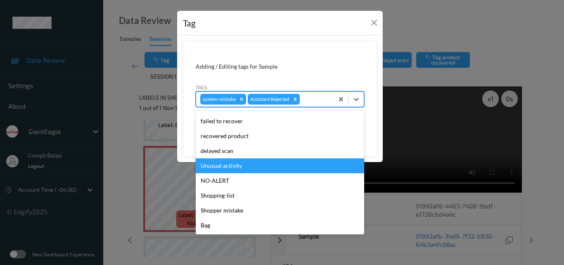
click at [215, 165] on div "Unusual activity" at bounding box center [280, 165] width 168 height 15
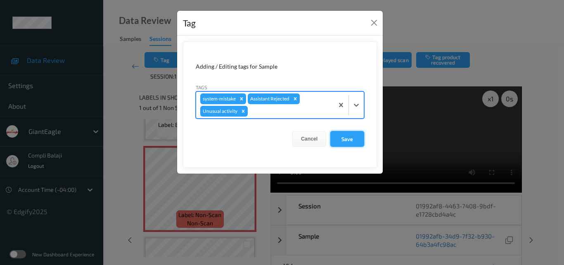
click at [353, 142] on button "Save" at bounding box center [347, 139] width 34 height 16
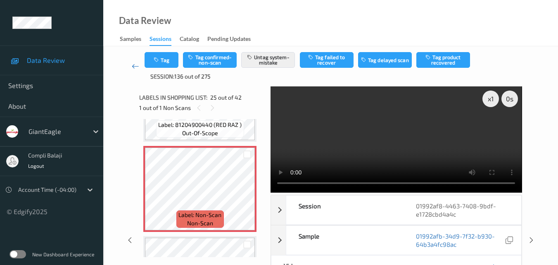
click at [136, 65] on icon at bounding box center [135, 66] width 7 height 8
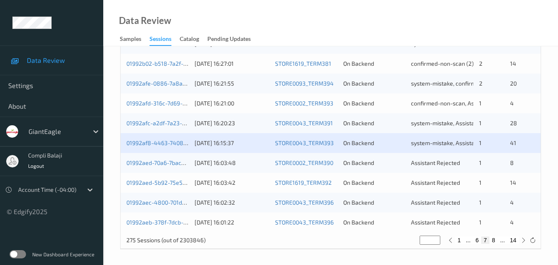
scroll to position [422, 0]
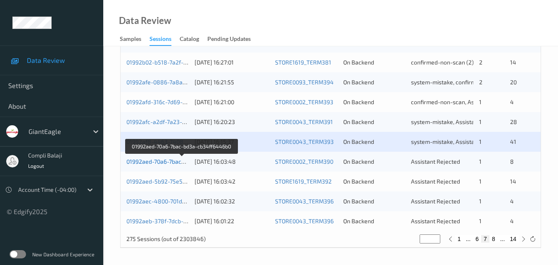
click at [166, 164] on link "01992aed-70a6-7bac-bd3a-cb34ff6446b0" at bounding box center [181, 161] width 111 height 7
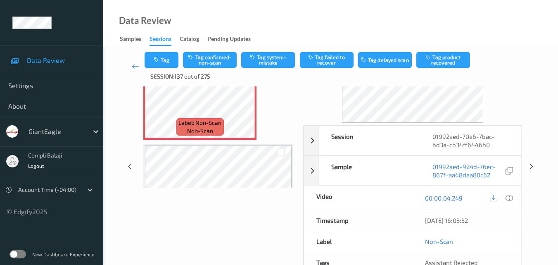
scroll to position [83, 0]
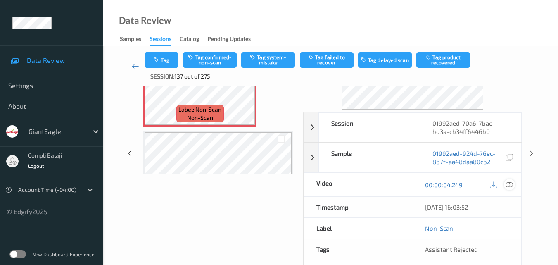
click at [510, 186] on icon at bounding box center [508, 183] width 7 height 7
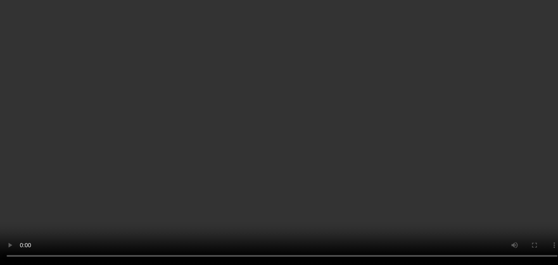
scroll to position [41, 0]
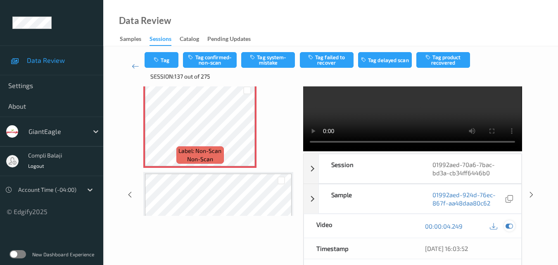
click at [511, 224] on icon at bounding box center [508, 225] width 7 height 7
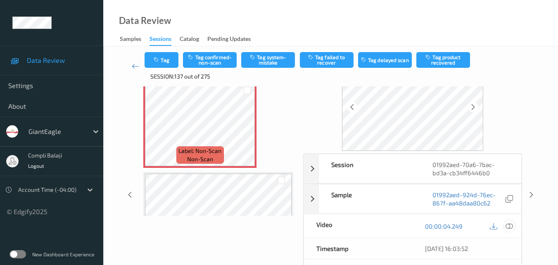
click at [510, 224] on icon at bounding box center [508, 225] width 7 height 7
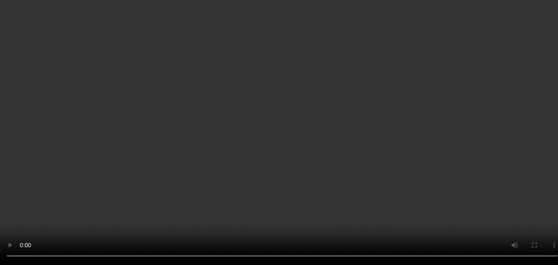
scroll to position [0, 0]
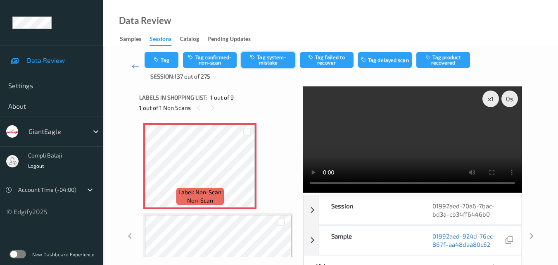
click at [278, 61] on button "Tag system-mistake" at bounding box center [268, 60] width 54 height 16
click at [163, 59] on button "Tag" at bounding box center [161, 60] width 34 height 16
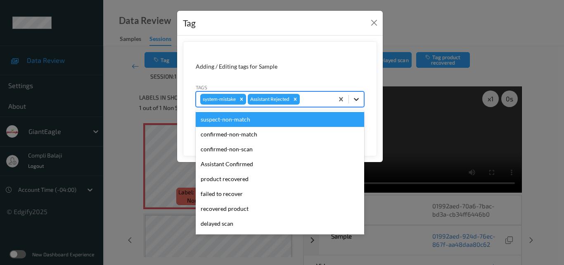
click at [356, 97] on icon at bounding box center [356, 99] width 8 height 8
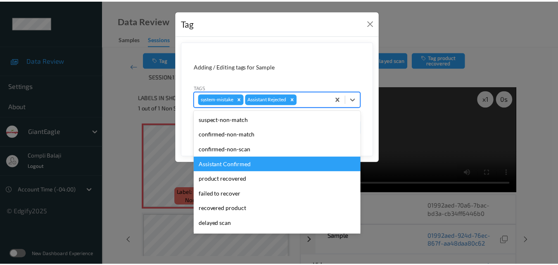
scroll to position [41, 0]
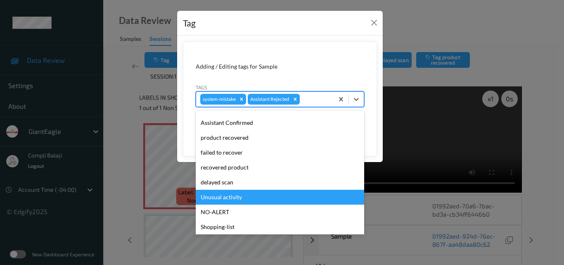
click at [232, 198] on div "Unusual activity" at bounding box center [280, 196] width 168 height 15
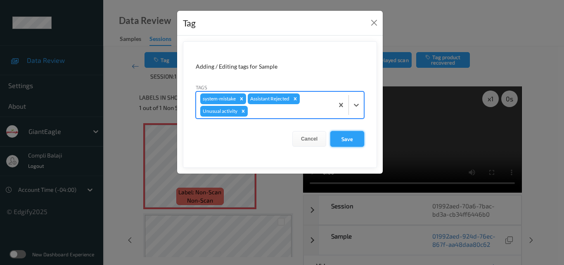
click at [348, 142] on button "Save" at bounding box center [347, 139] width 34 height 16
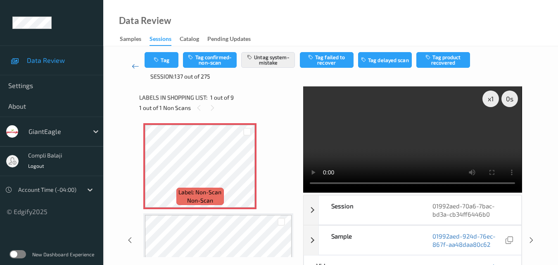
click at [134, 66] on icon at bounding box center [135, 66] width 7 height 8
